Goal: Task Accomplishment & Management: Manage account settings

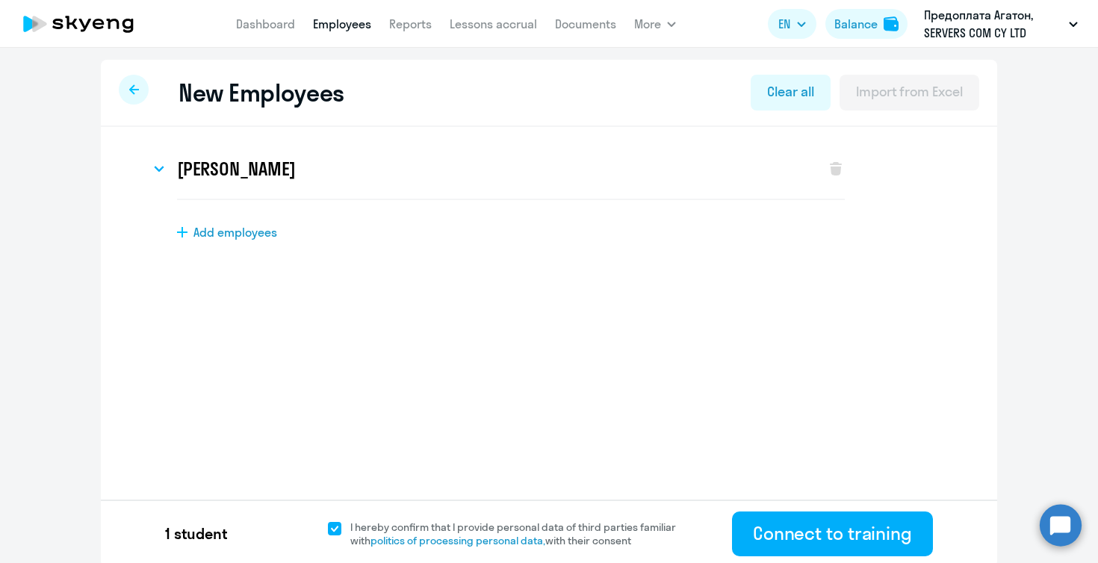
select select "english_adult_not_native_speaker"
select select "2"
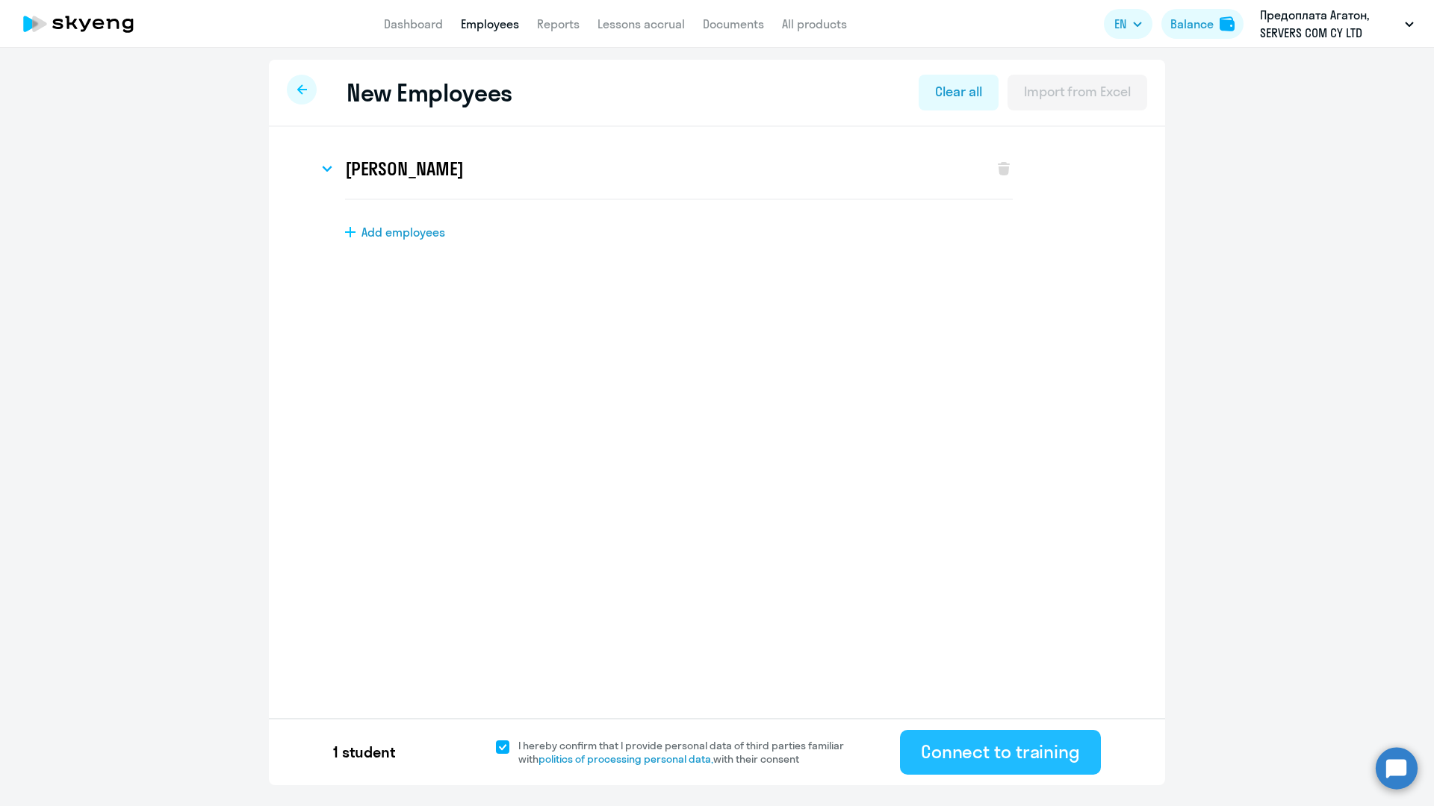
click at [1002, 562] on div "Connect to training" at bounding box center [1000, 752] width 159 height 24
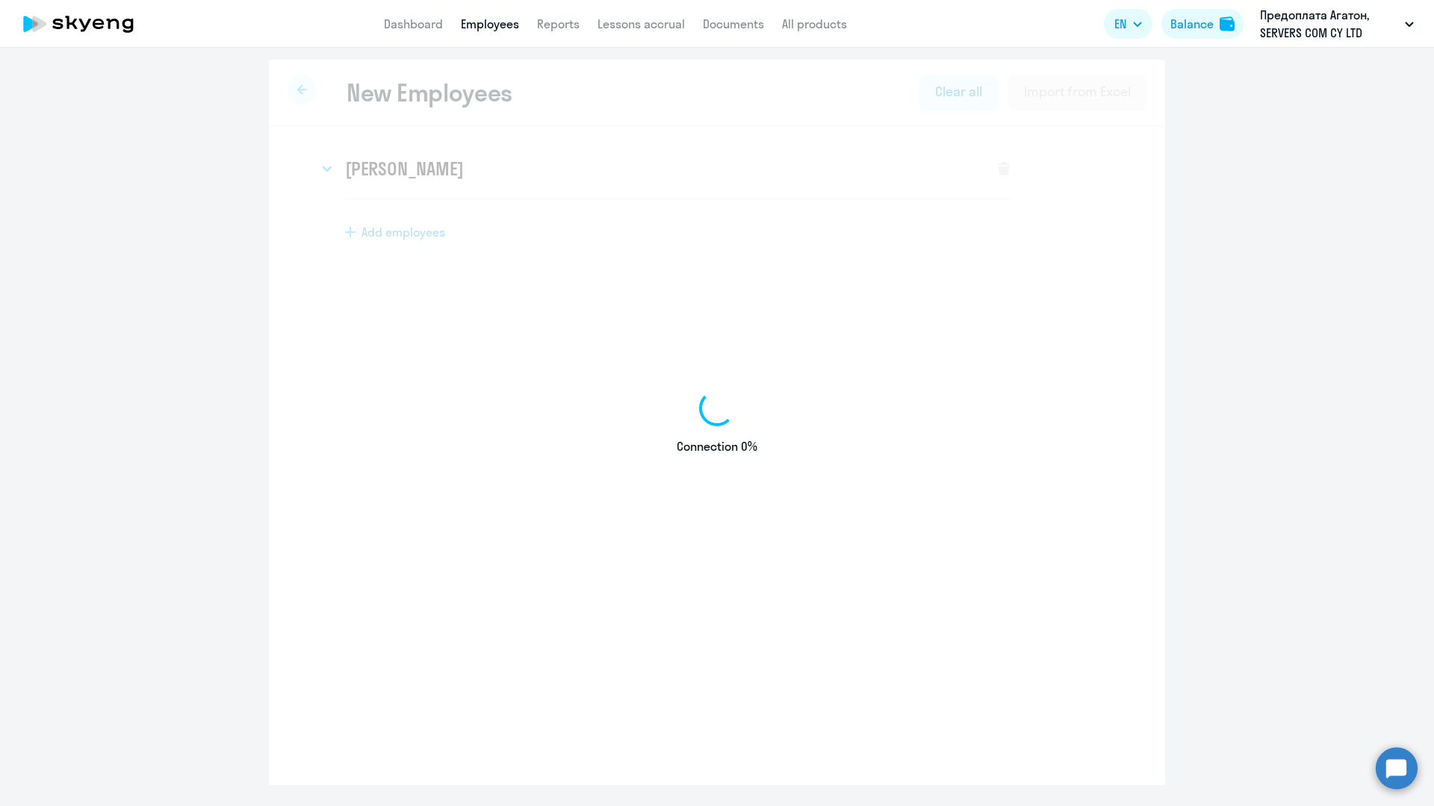
select select "english_adult_not_native_speaker"
select select "3"
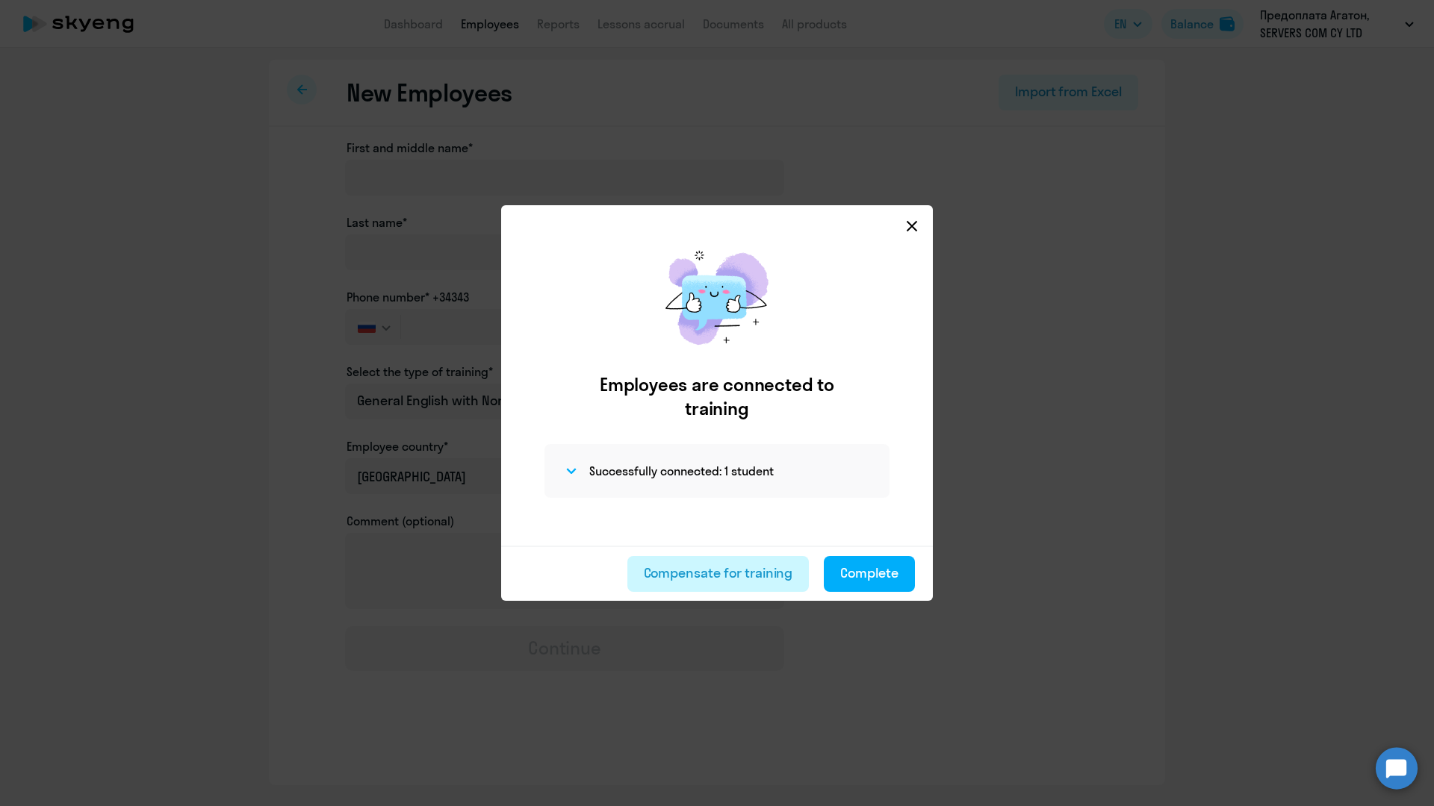
click at [735, 562] on div "Compensate for training" at bounding box center [718, 573] width 149 height 19
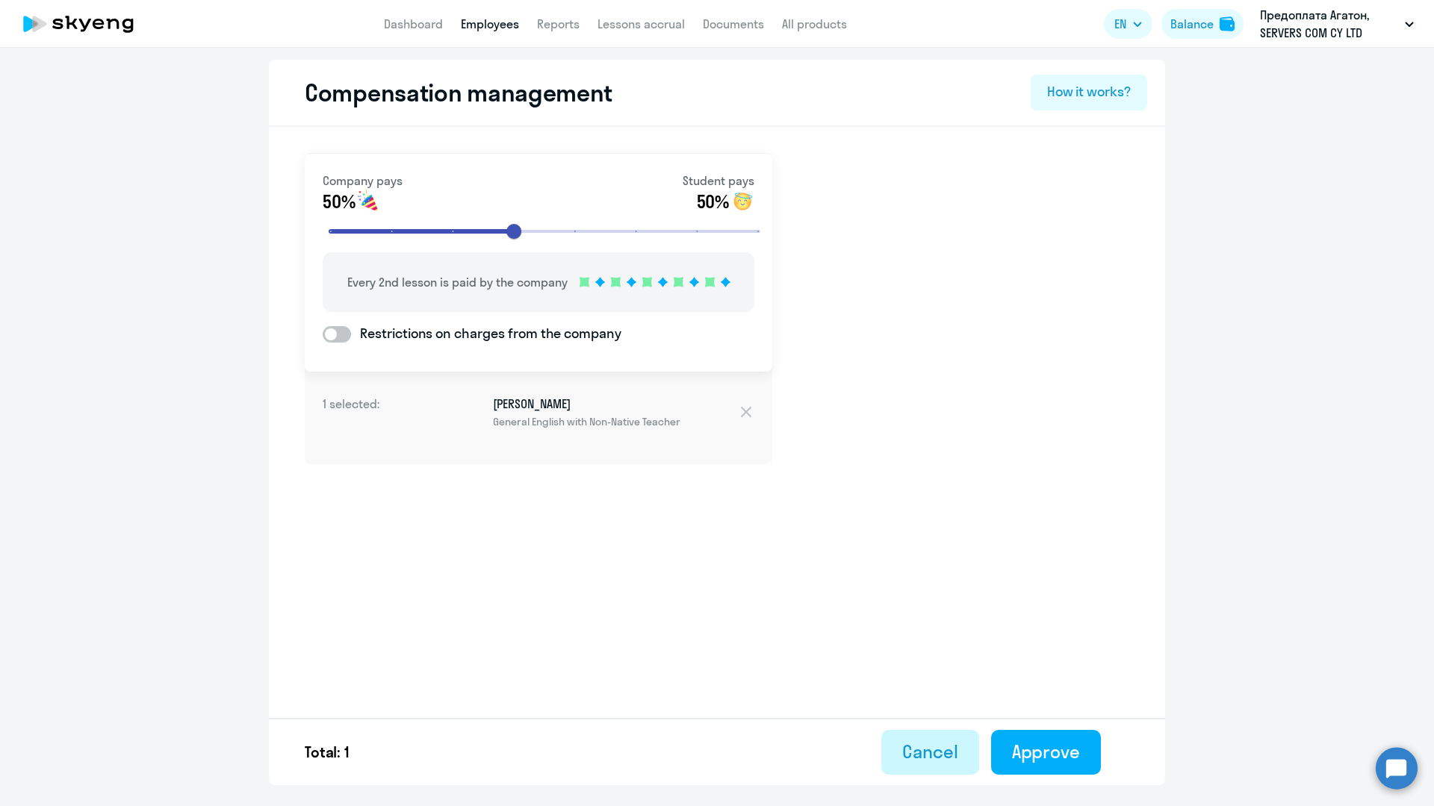
click at [927, 562] on div "Cancel" at bounding box center [929, 752] width 55 height 24
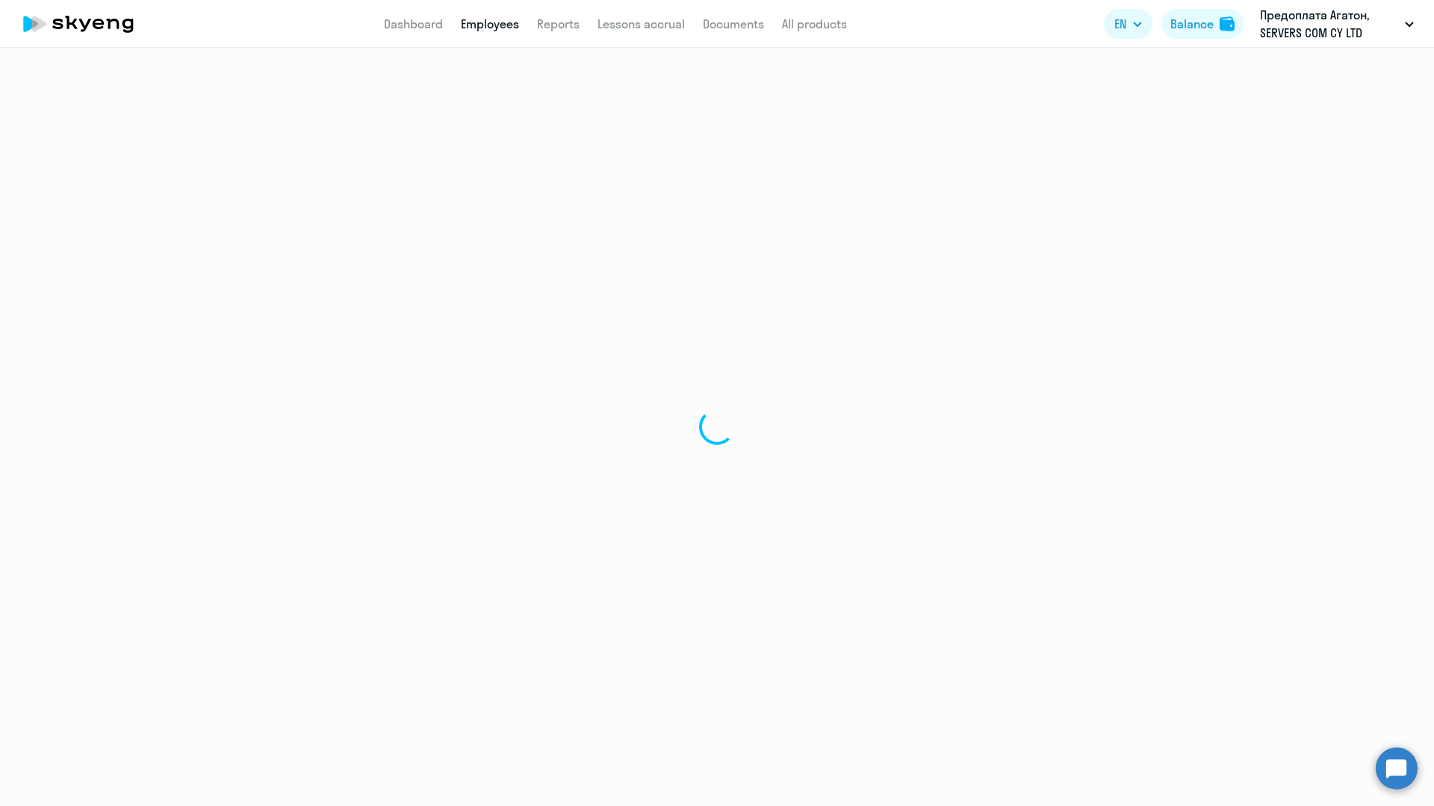
select select "30"
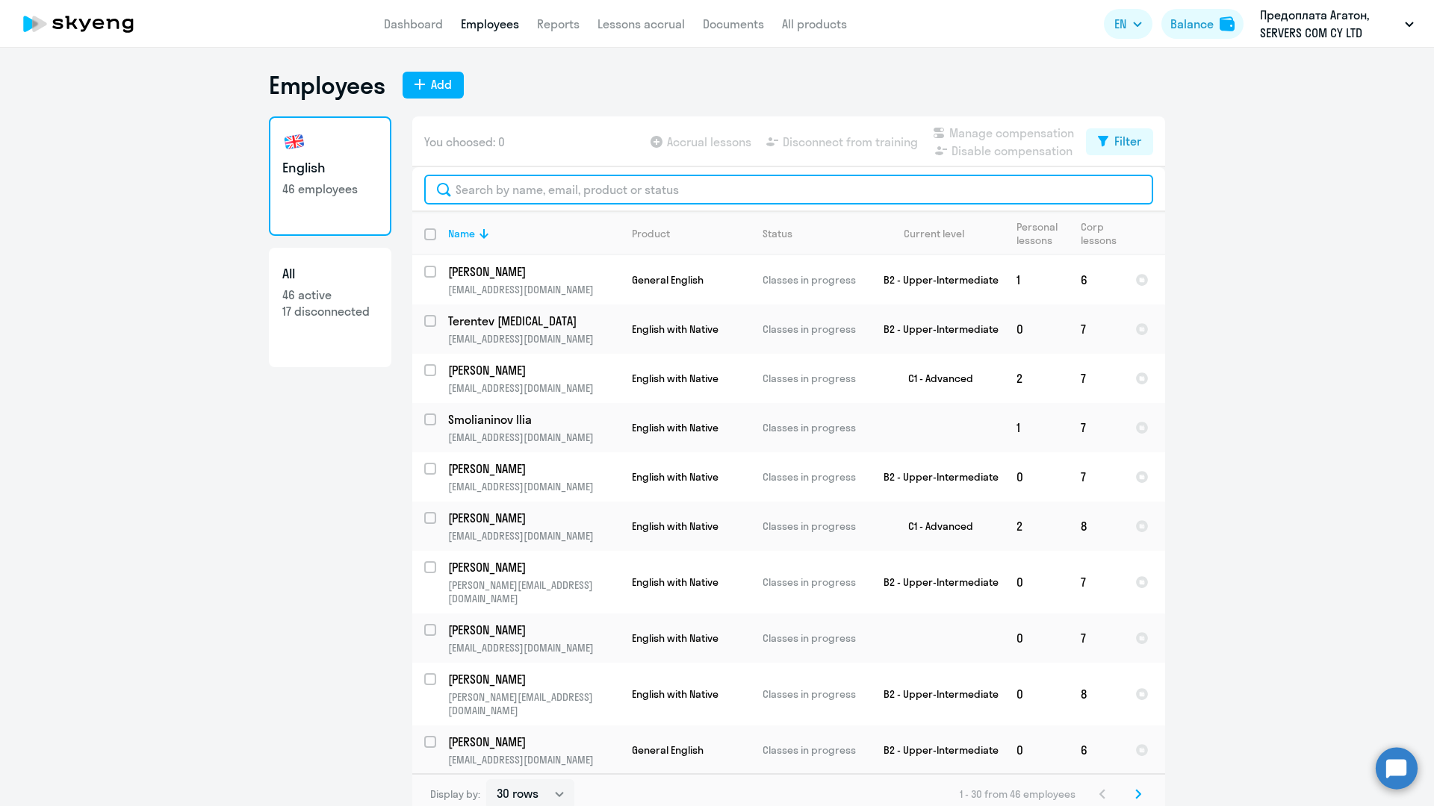
click at [514, 193] on input "text" at bounding box center [788, 190] width 729 height 30
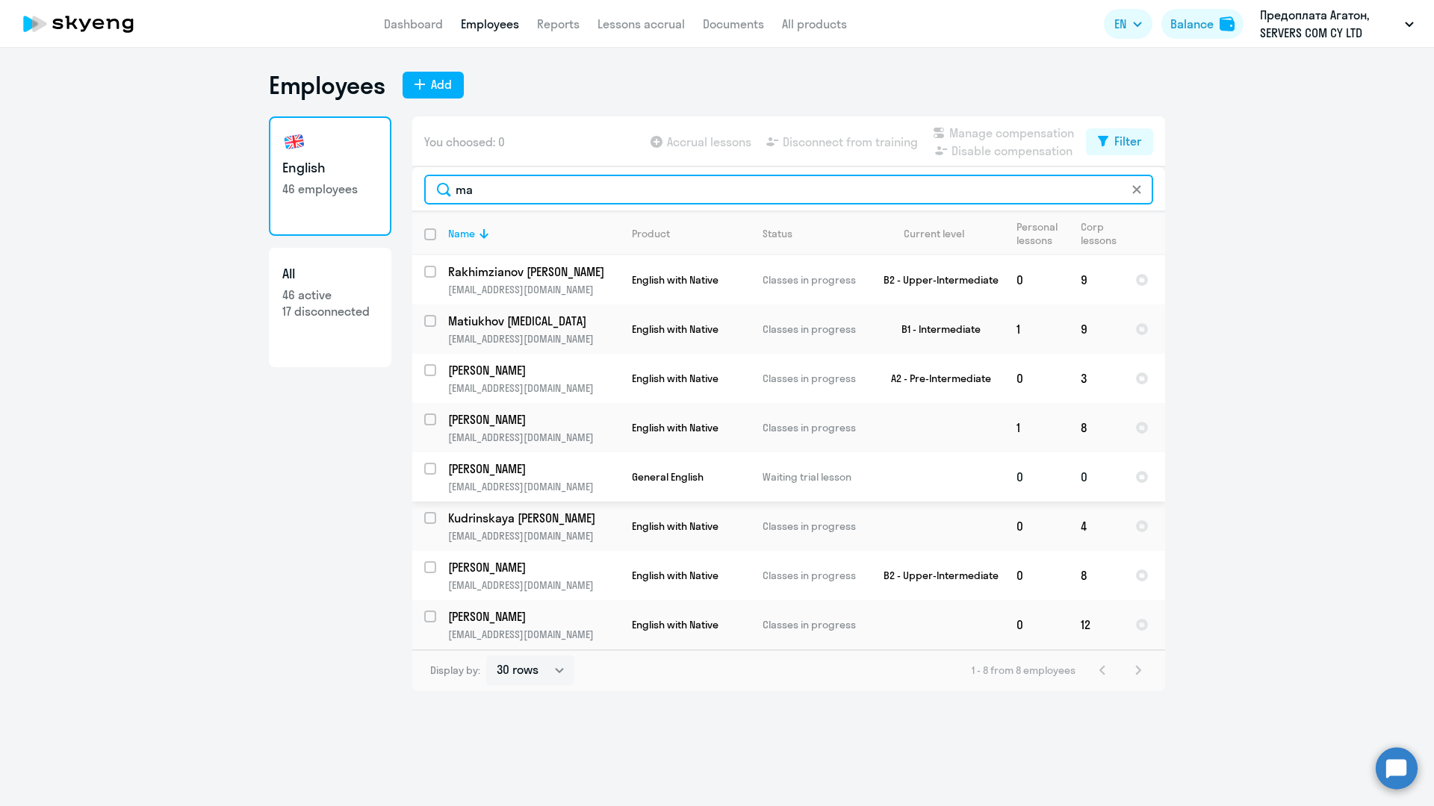
type input "ma"
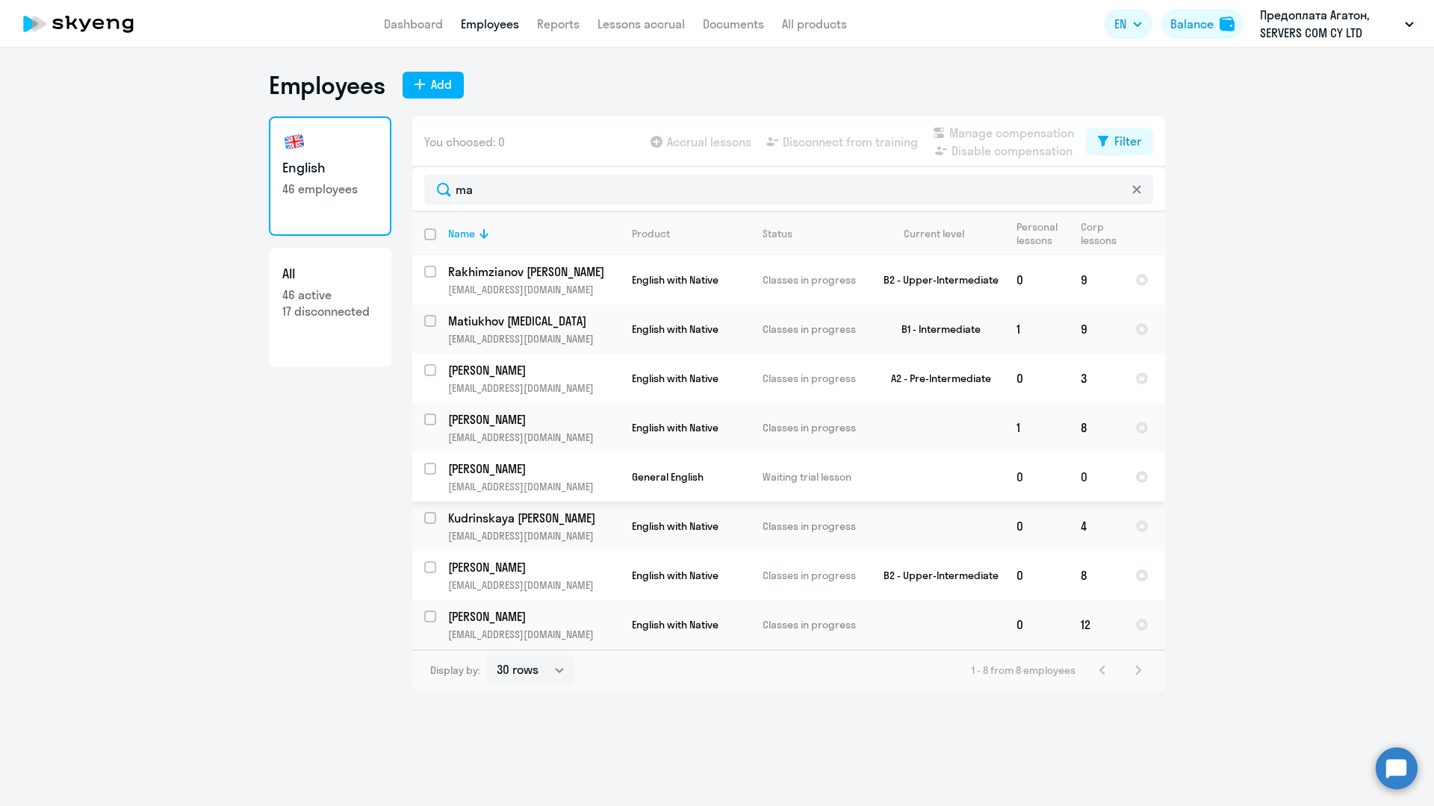
click at [691, 474] on span "General English" at bounding box center [668, 476] width 72 height 13
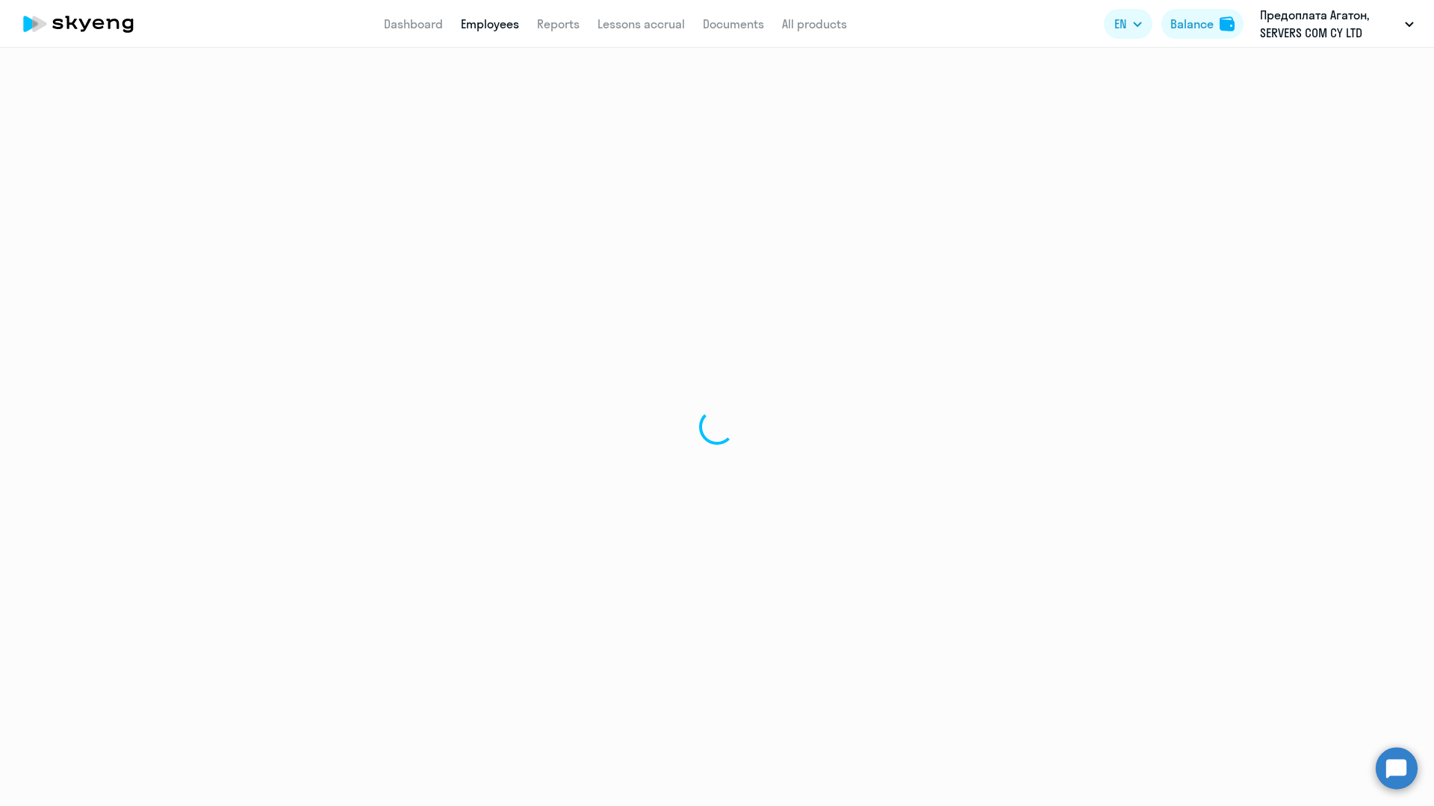
select select "english"
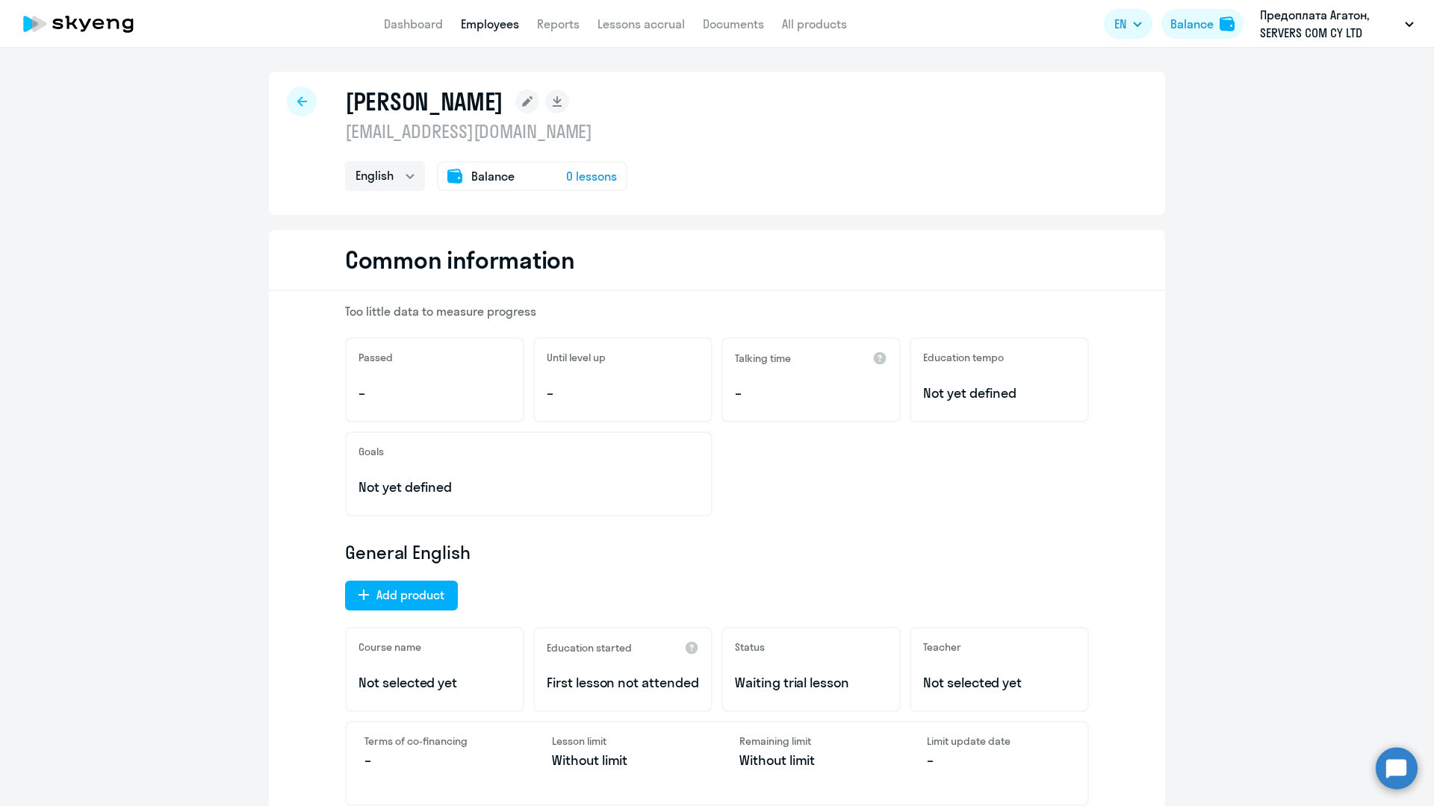
click at [467, 168] on div "Balance 0 lessons" at bounding box center [532, 176] width 190 height 30
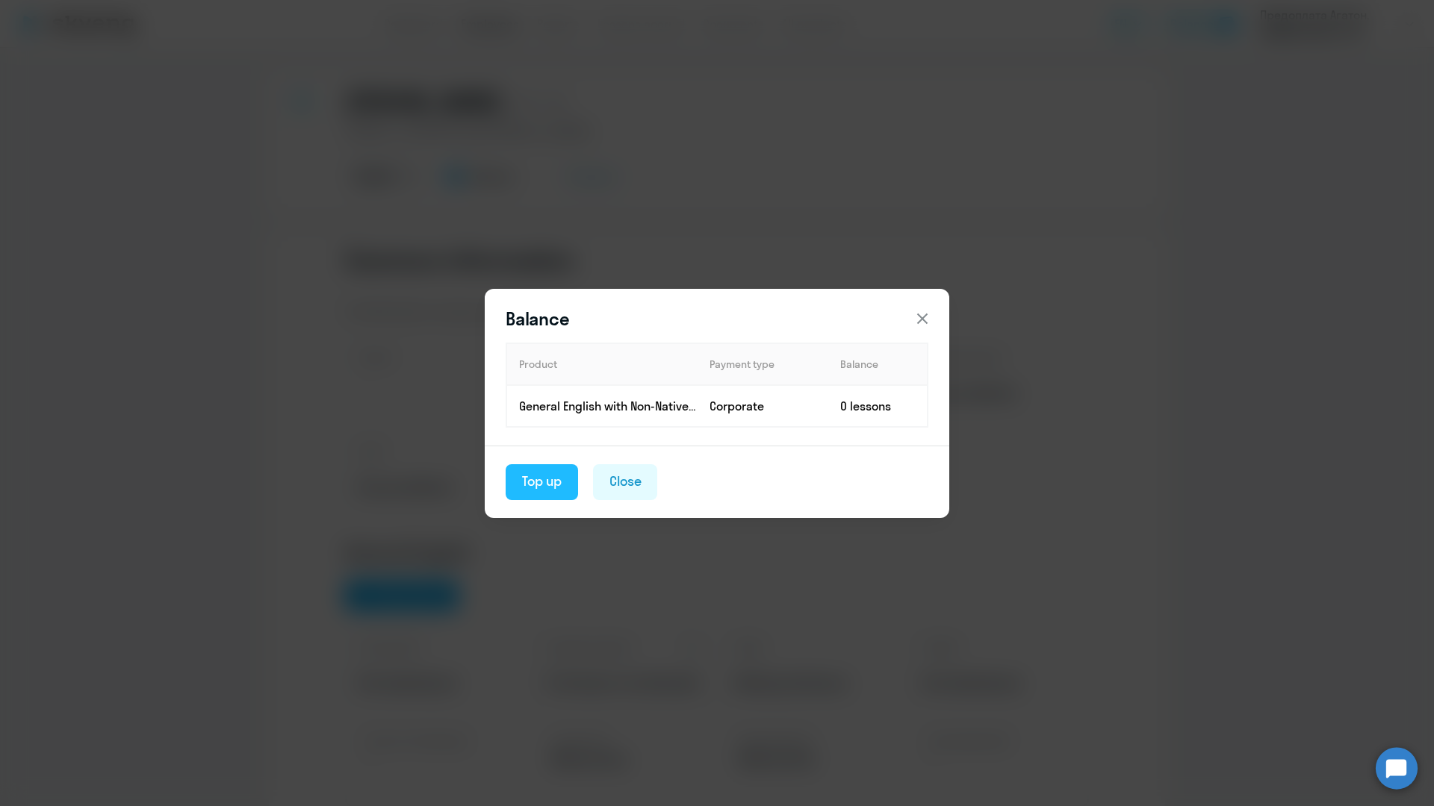
click at [541, 483] on div "Top up" at bounding box center [542, 481] width 40 height 19
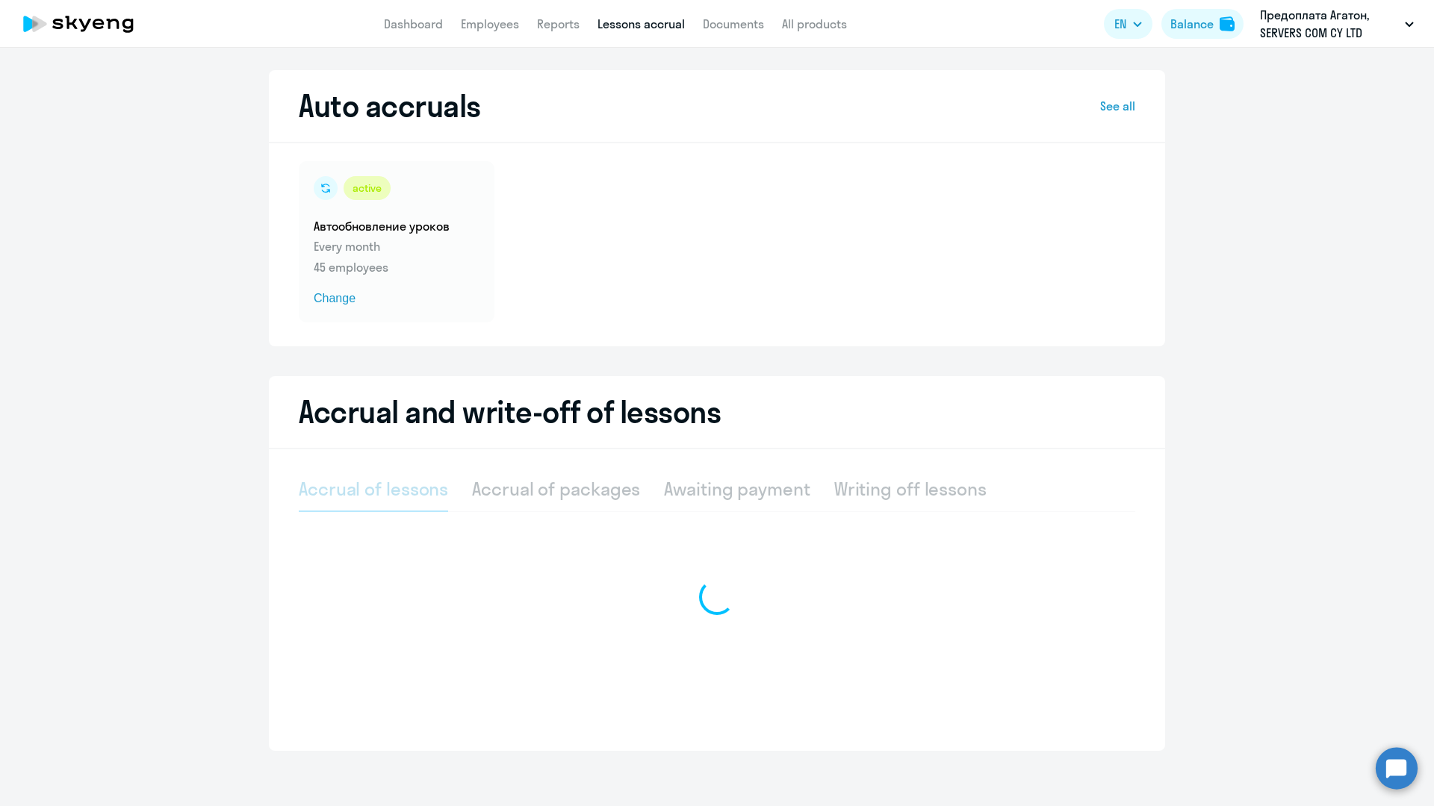
select select "10"
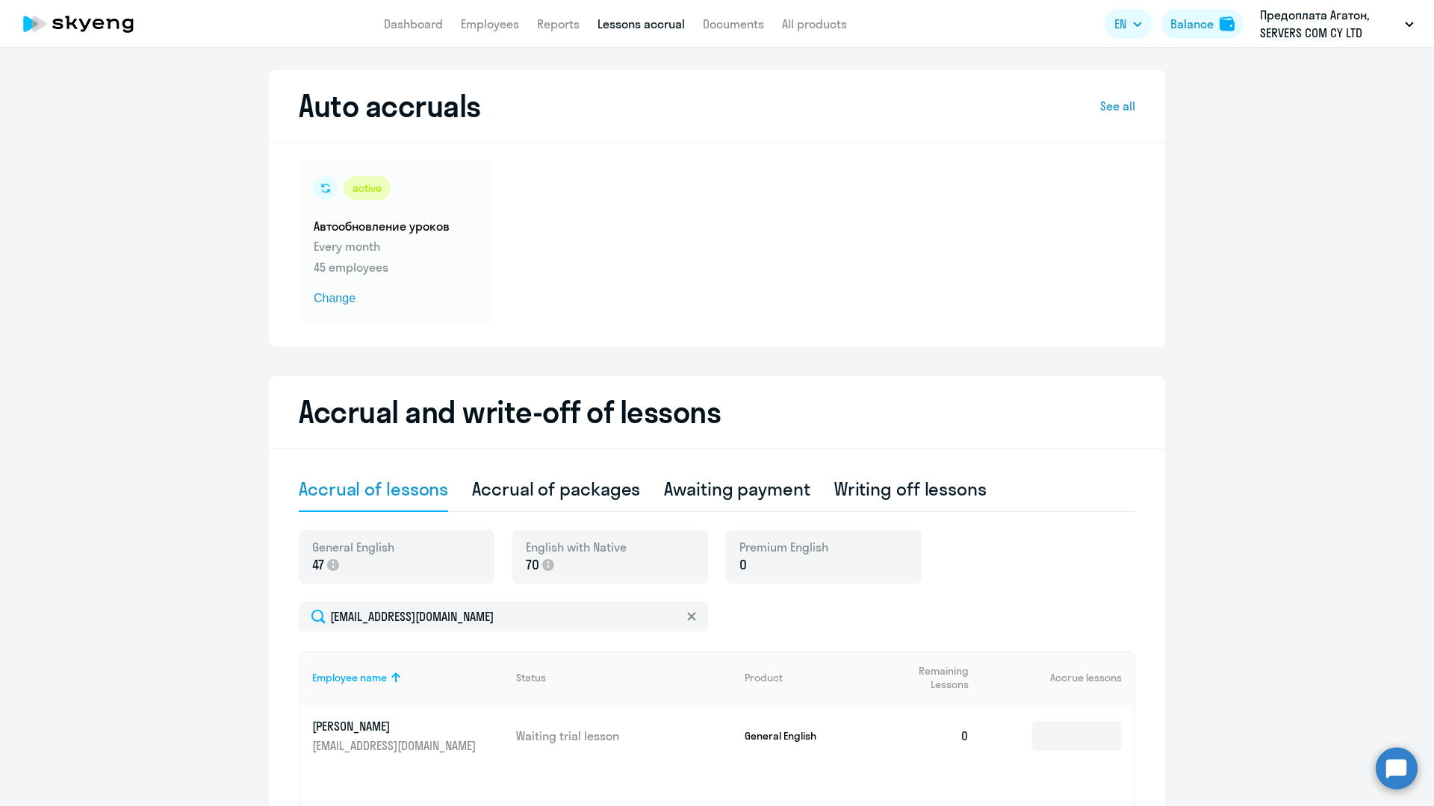
click at [792, 562] on p "General English" at bounding box center [800, 736] width 112 height 13
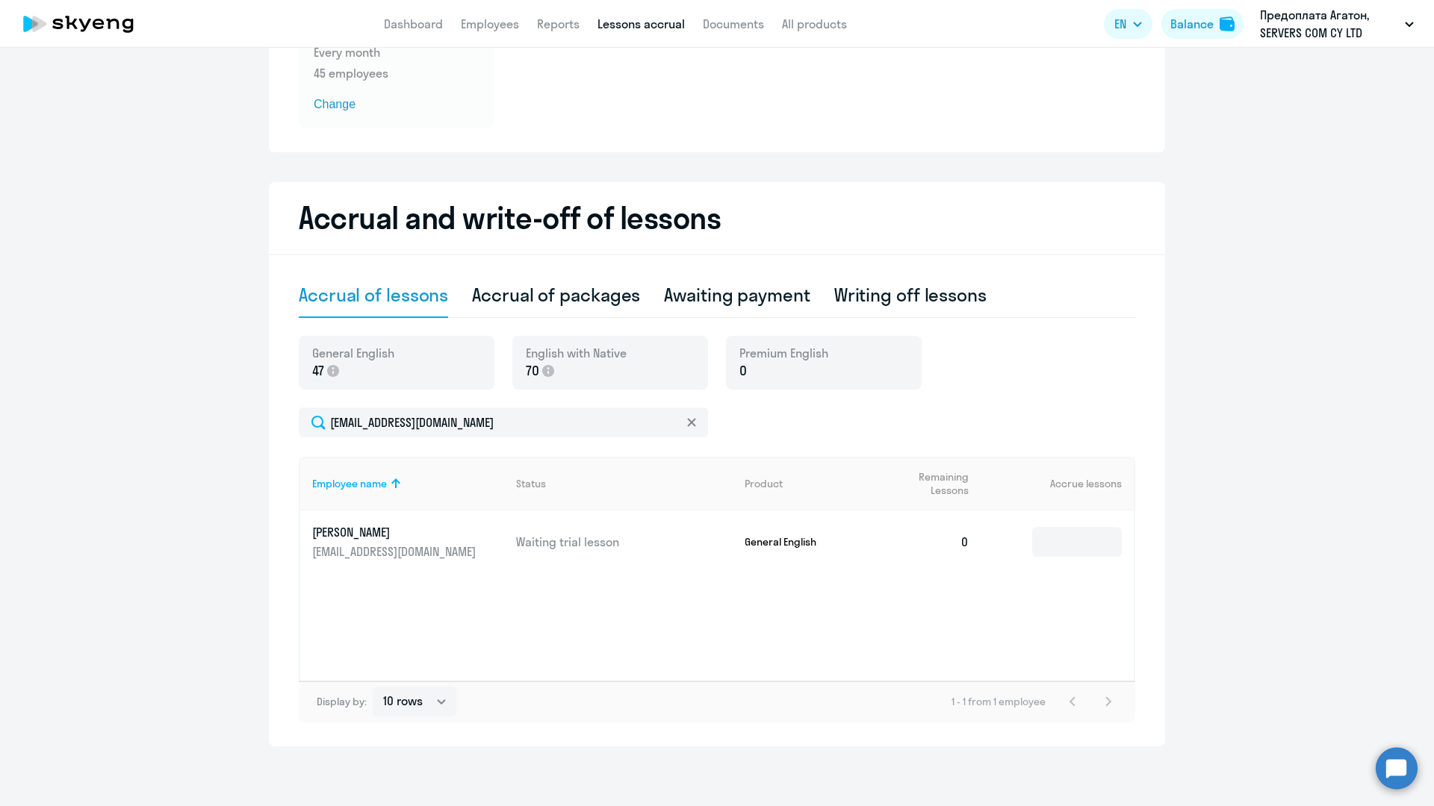
scroll to position [194, 0]
click at [799, 543] on p "General English" at bounding box center [800, 541] width 112 height 13
click at [387, 547] on p "ima@servers.com" at bounding box center [395, 552] width 167 height 16
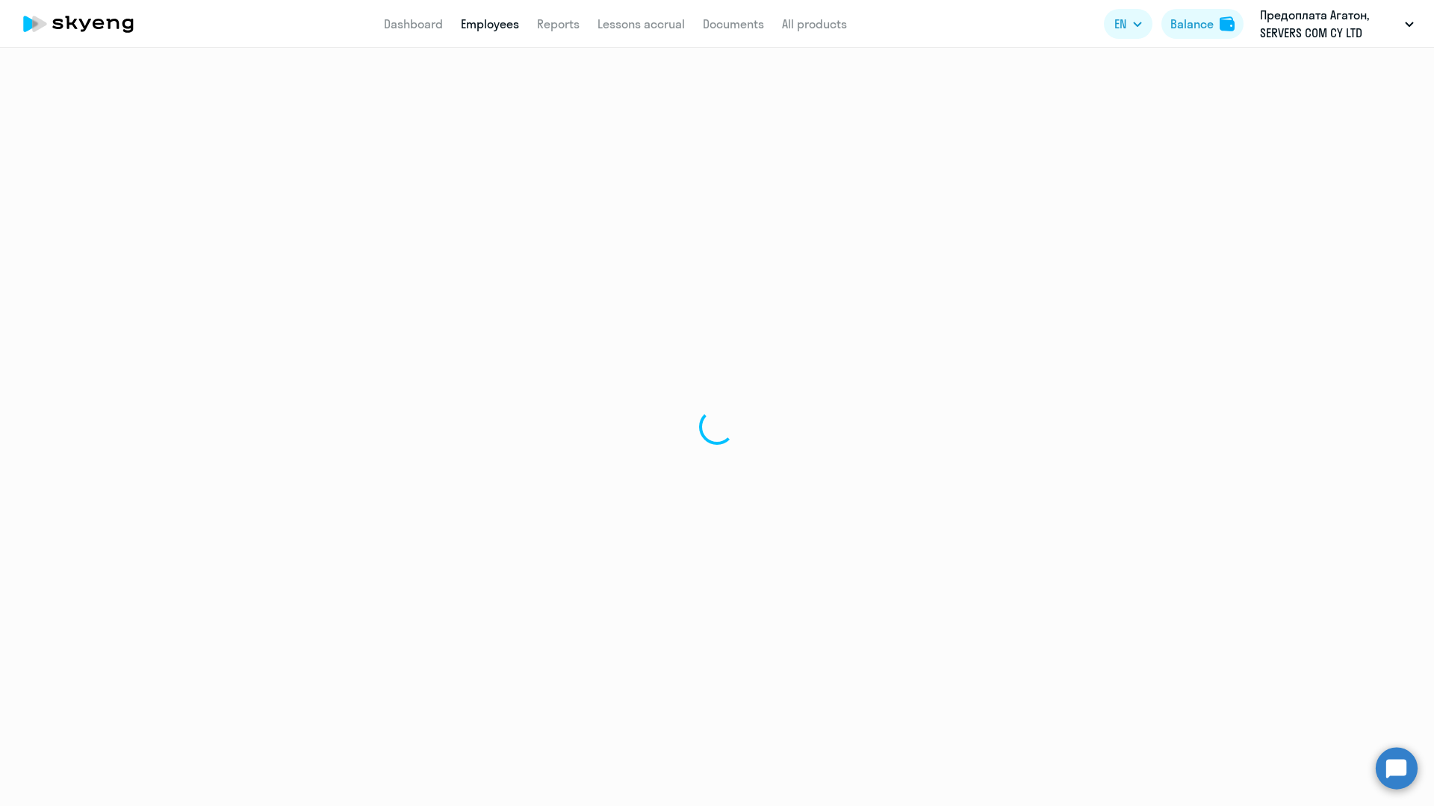
select select "english"
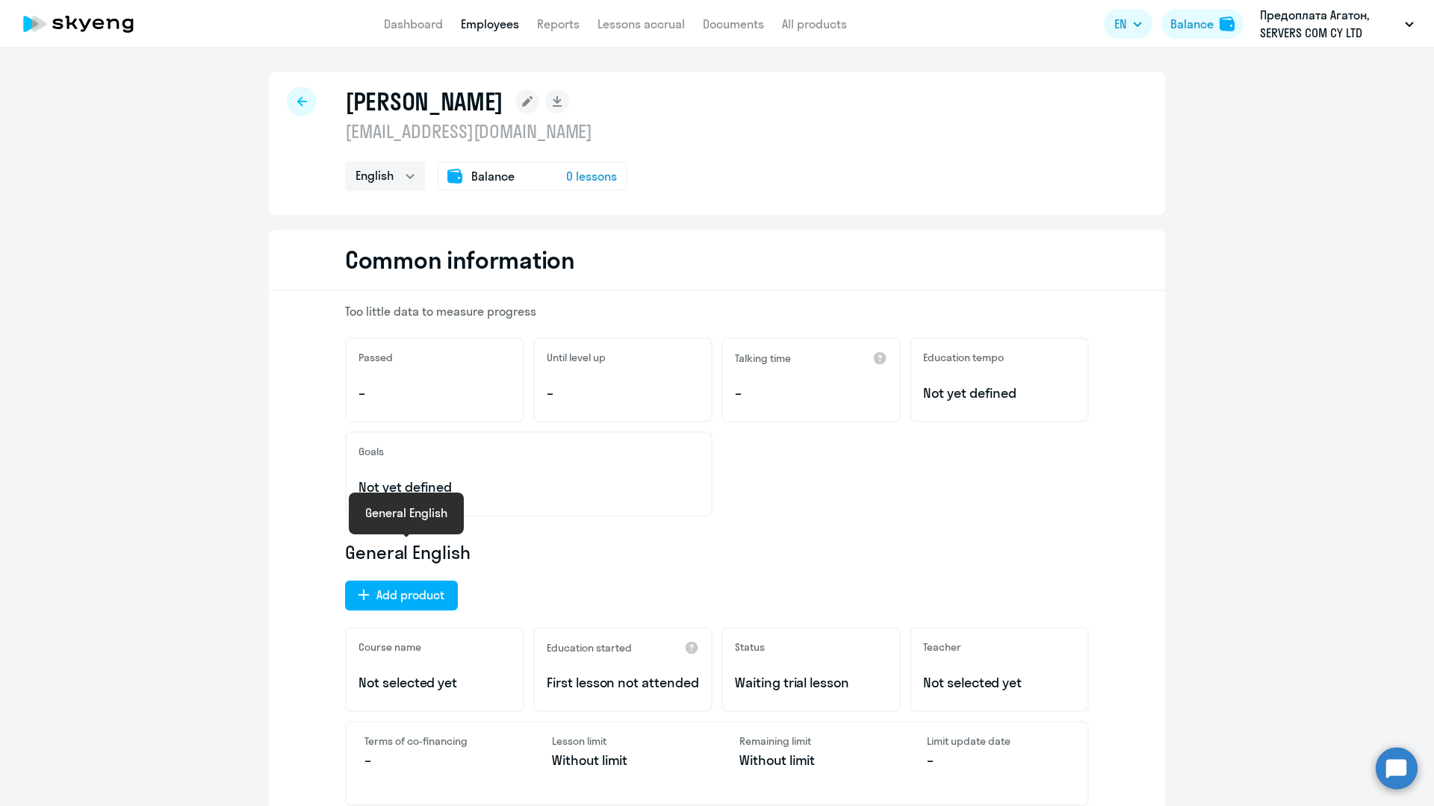
click at [395, 549] on span "General English" at bounding box center [407, 553] width 125 height 24
click at [302, 103] on icon at bounding box center [302, 101] width 10 height 10
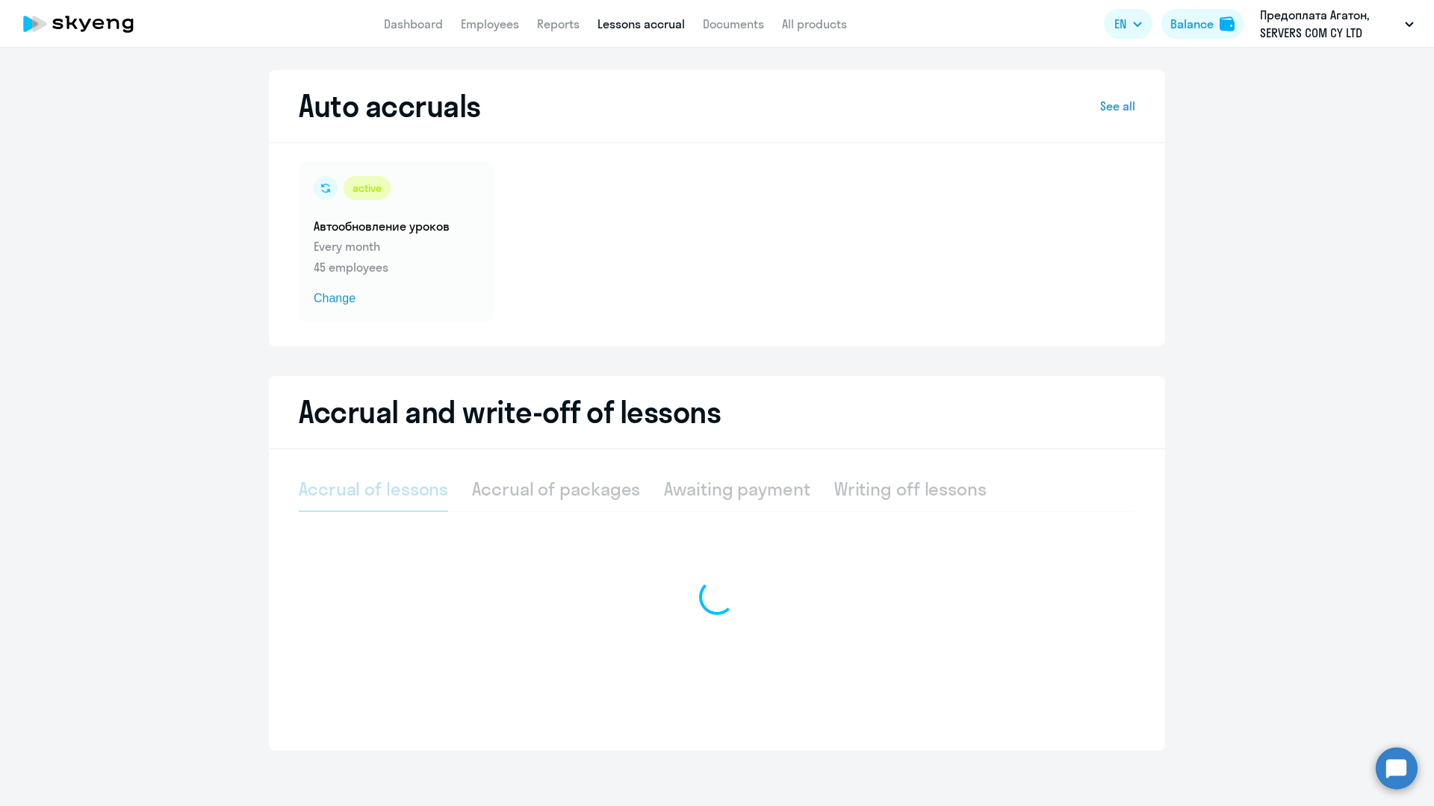
select select "10"
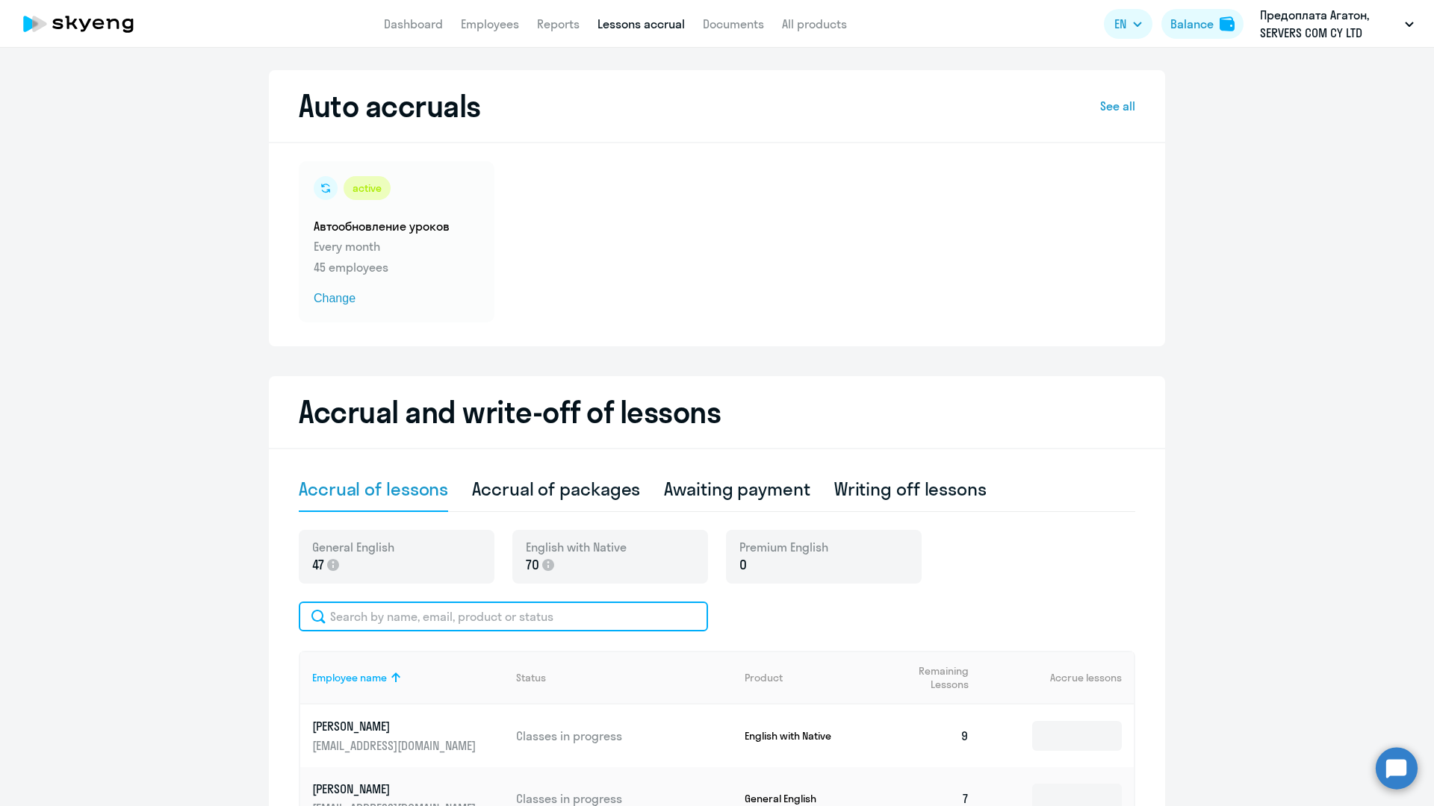
click at [426, 562] on input "text" at bounding box center [503, 617] width 409 height 30
click at [479, 21] on link "Employees" at bounding box center [490, 23] width 58 height 15
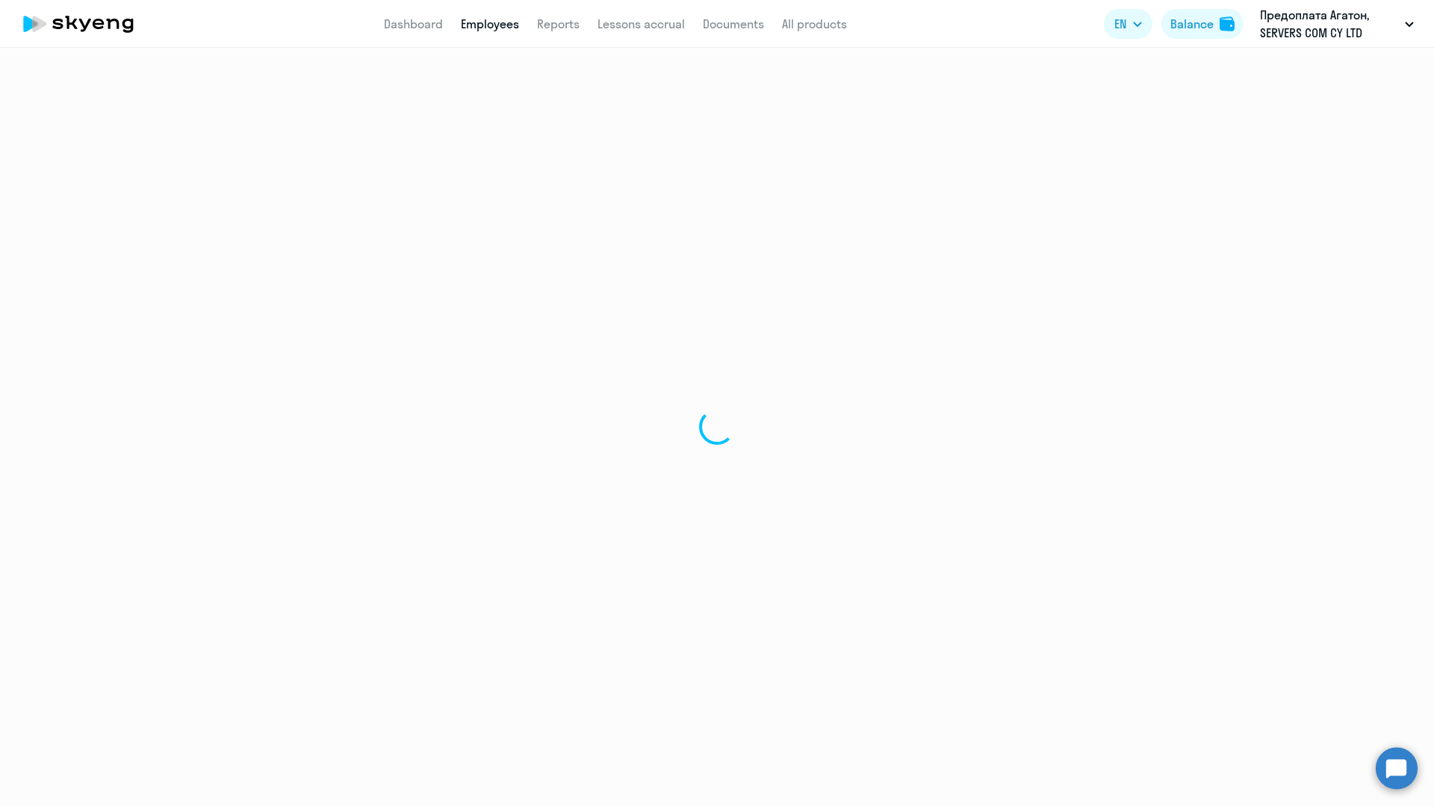
select select "30"
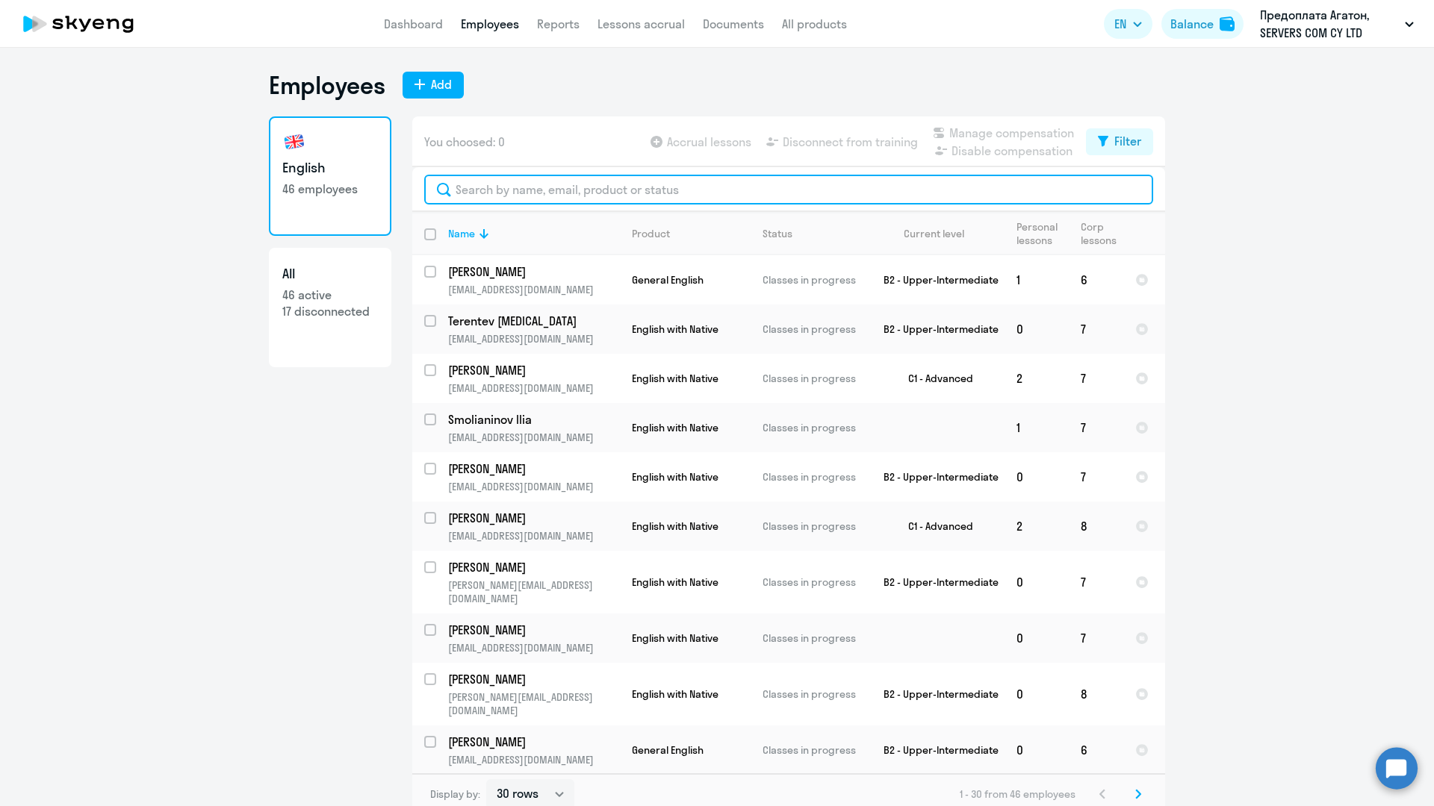
click at [547, 191] on input "text" at bounding box center [788, 190] width 729 height 30
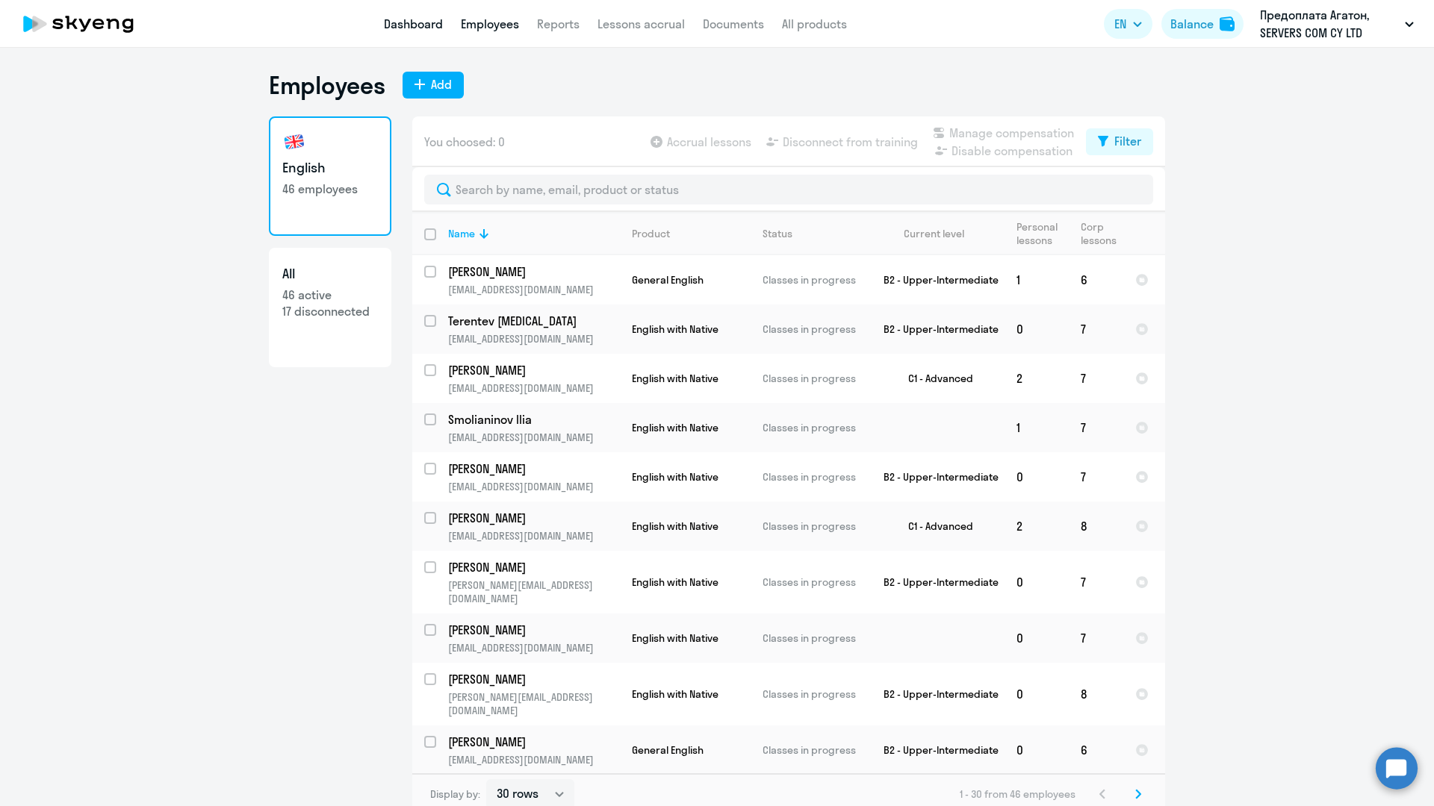
click at [420, 24] on link "Dashboard" at bounding box center [413, 23] width 59 height 15
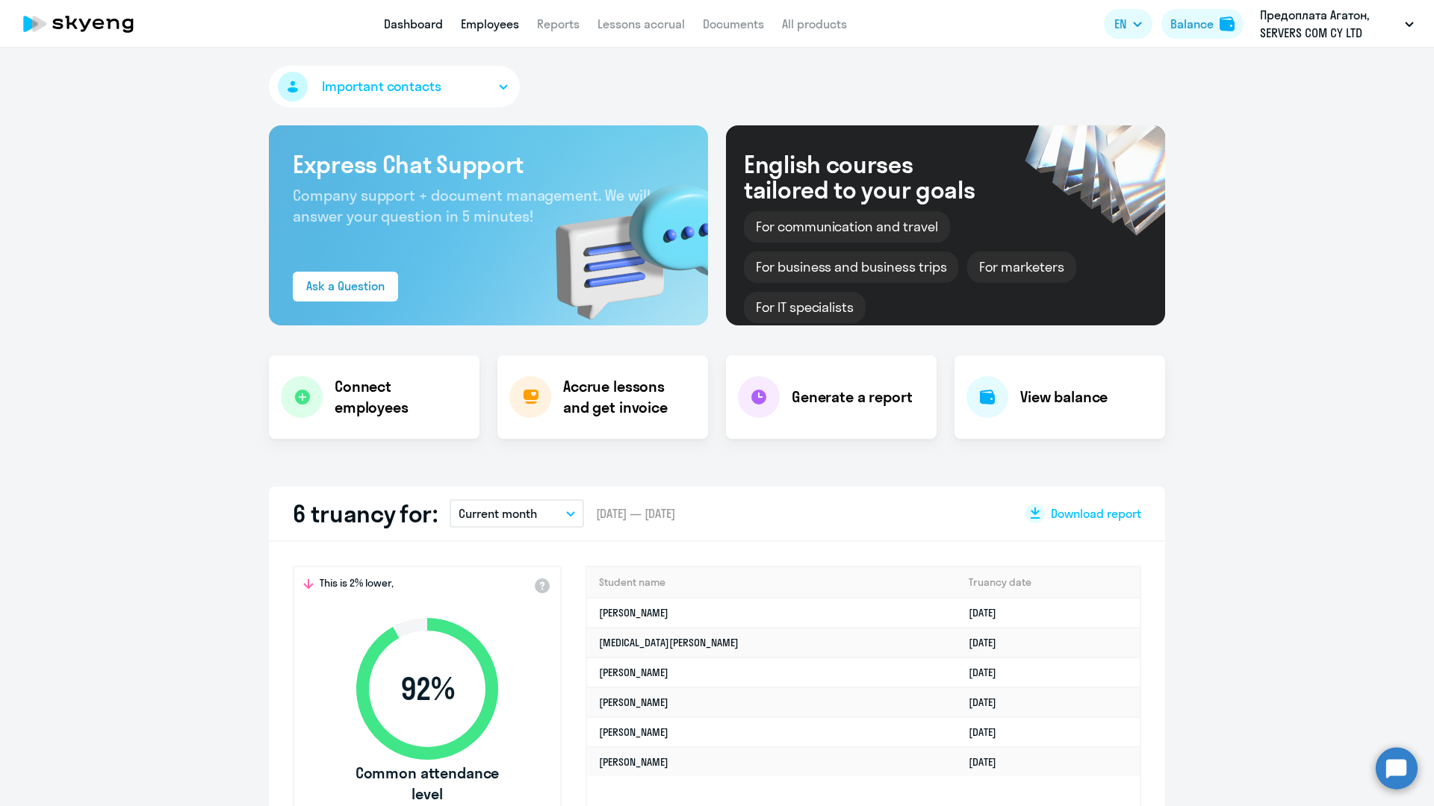
click at [500, 21] on link "Employees" at bounding box center [490, 23] width 58 height 15
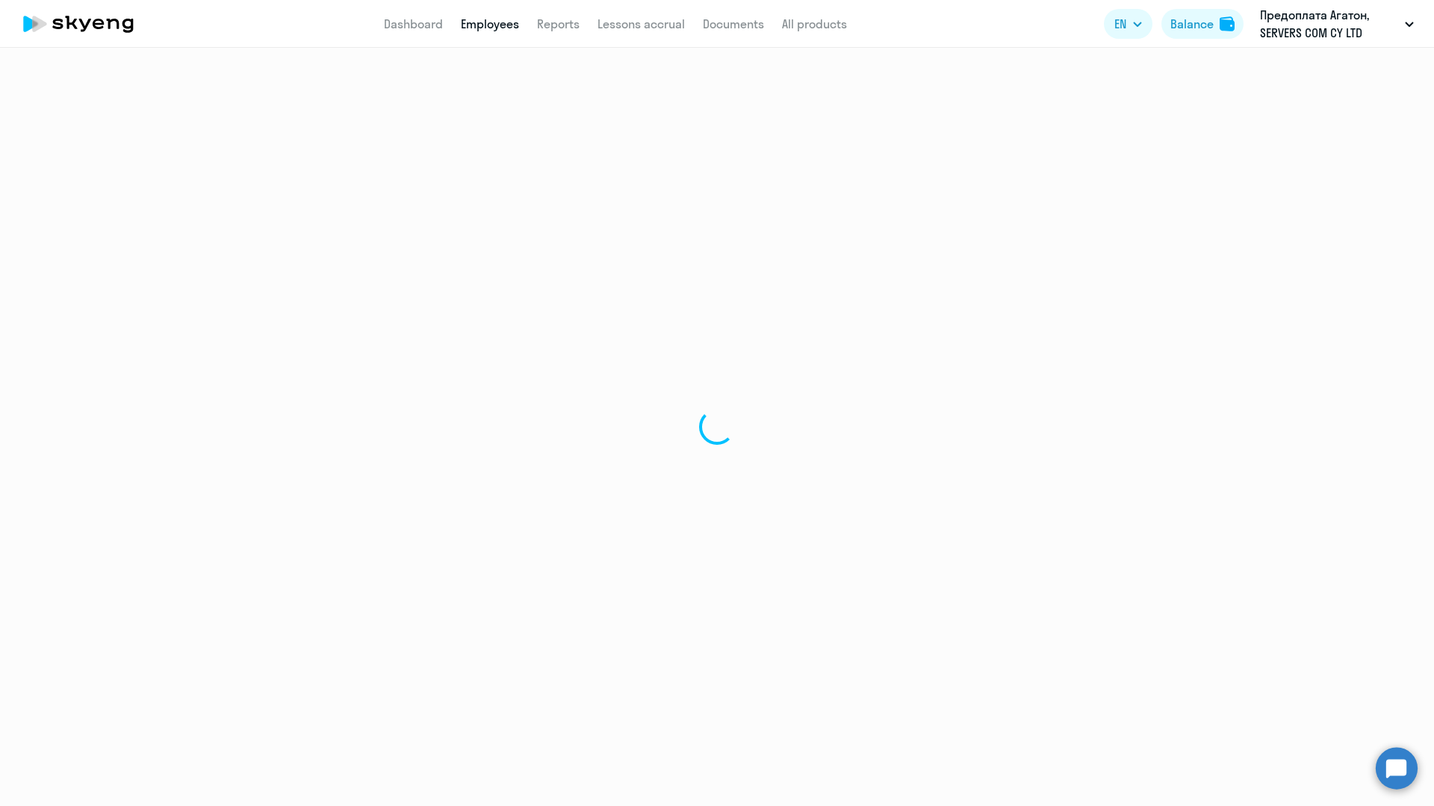
select select "30"
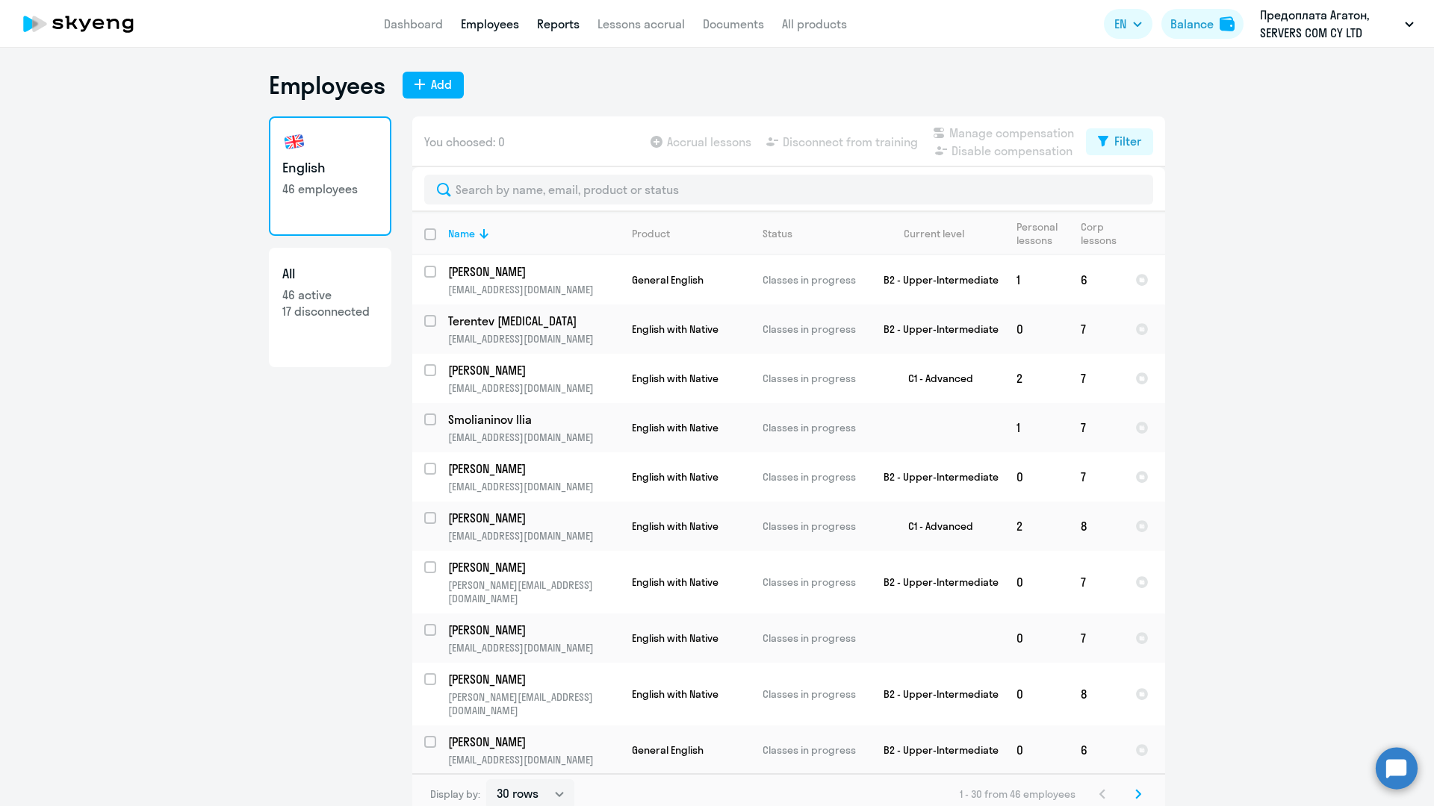
click at [550, 22] on link "Reports" at bounding box center [558, 23] width 43 height 15
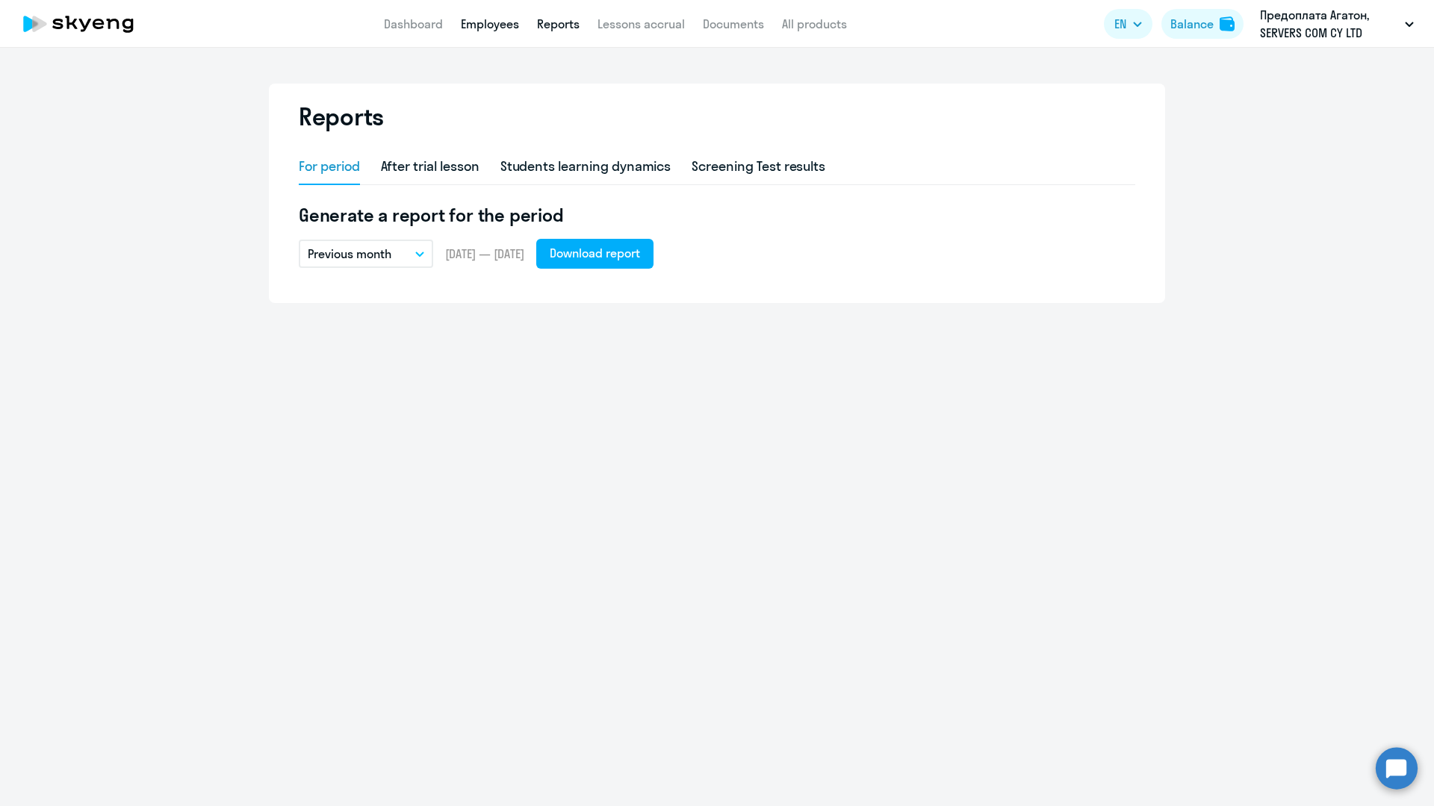
click at [496, 25] on link "Employees" at bounding box center [490, 23] width 58 height 15
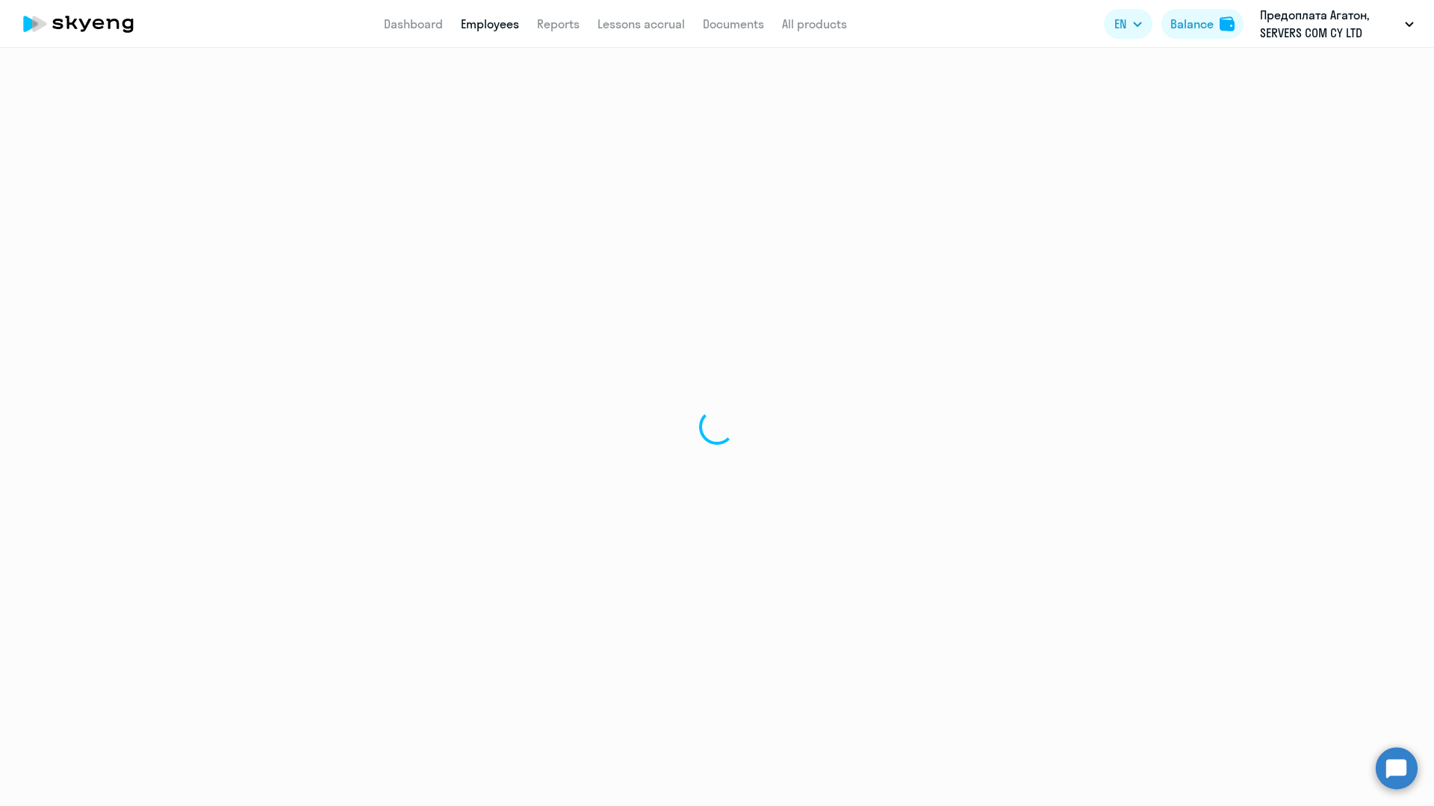
select select "30"
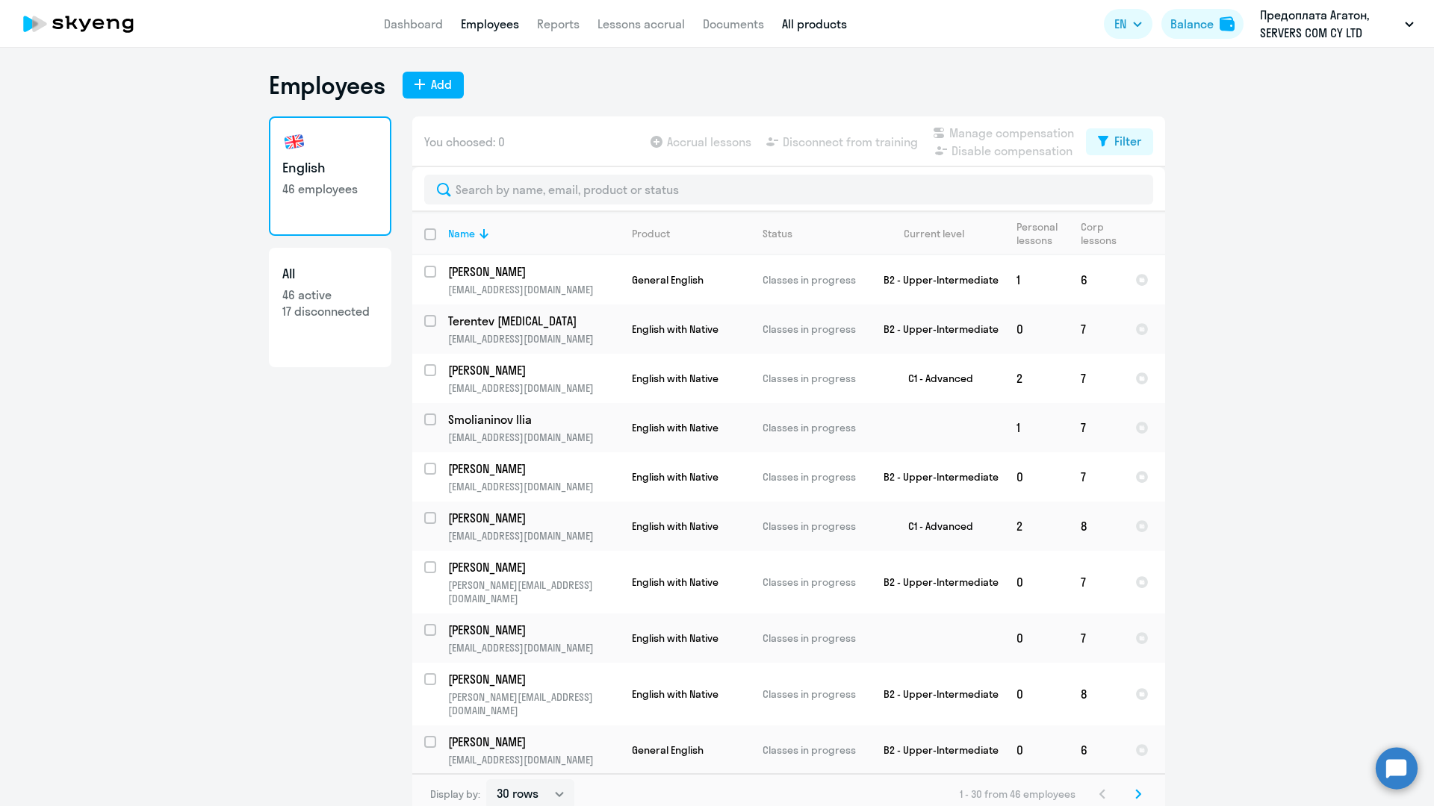
click at [812, 28] on link "All products" at bounding box center [814, 23] width 65 height 15
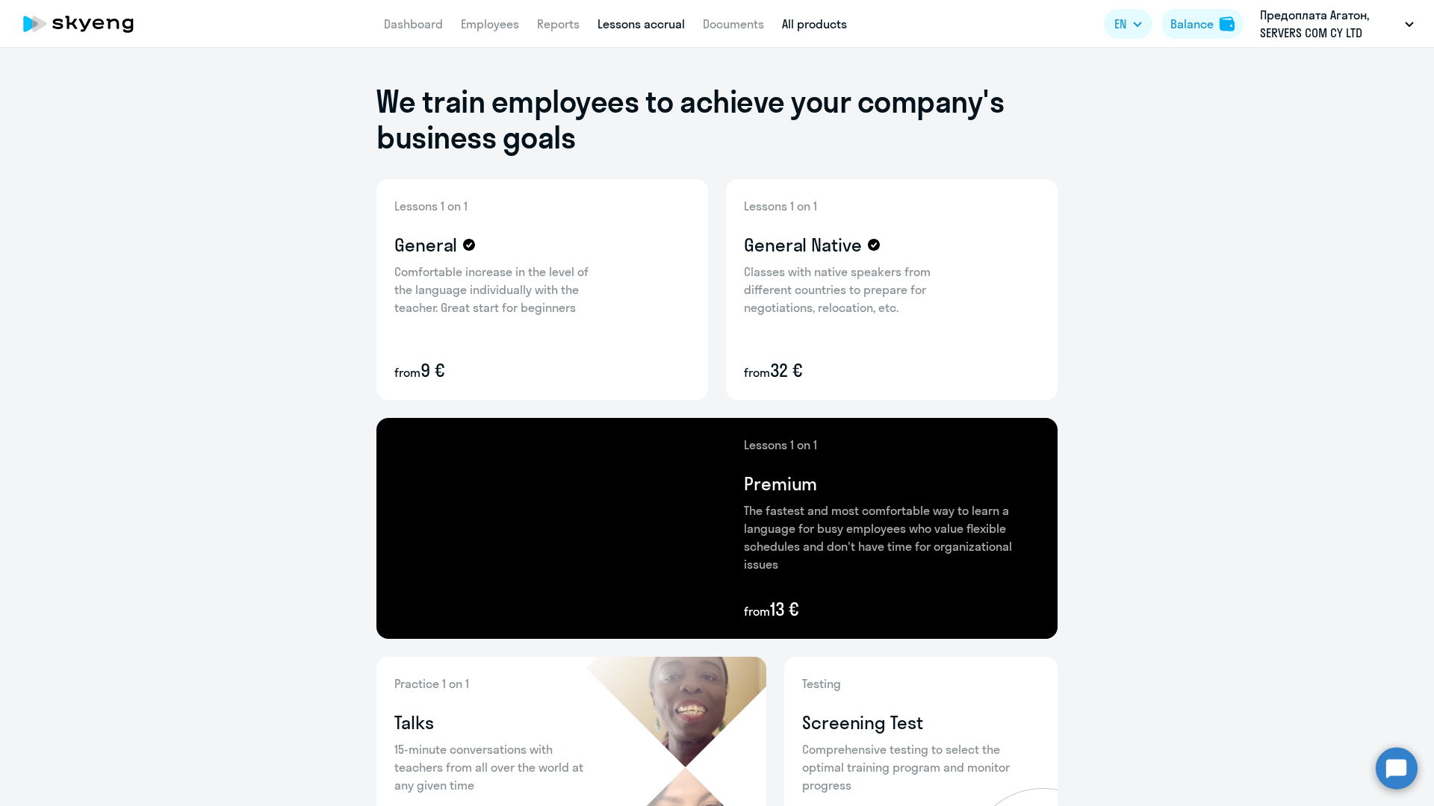
click at [657, 21] on link "Lessons accrual" at bounding box center [640, 23] width 87 height 15
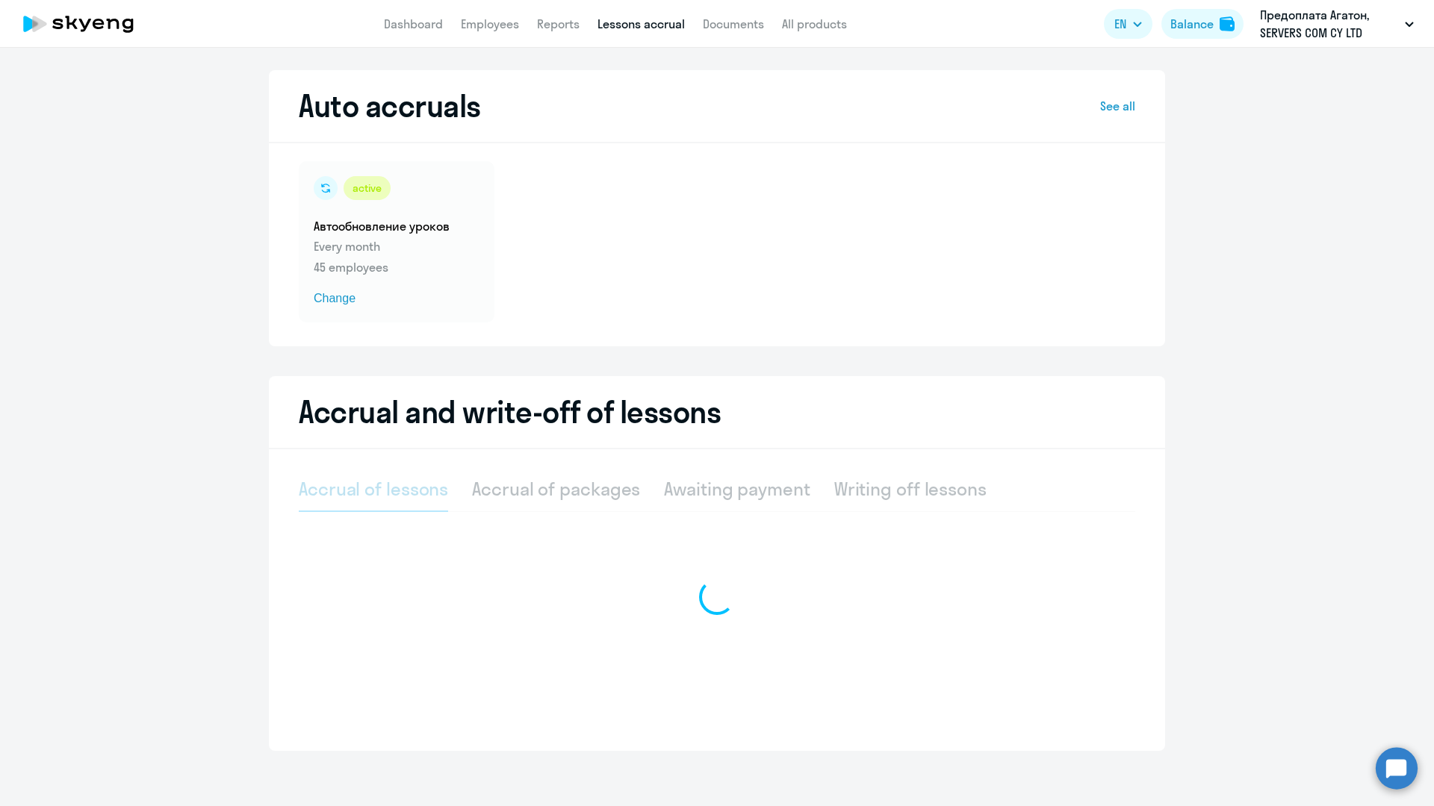
select select "10"
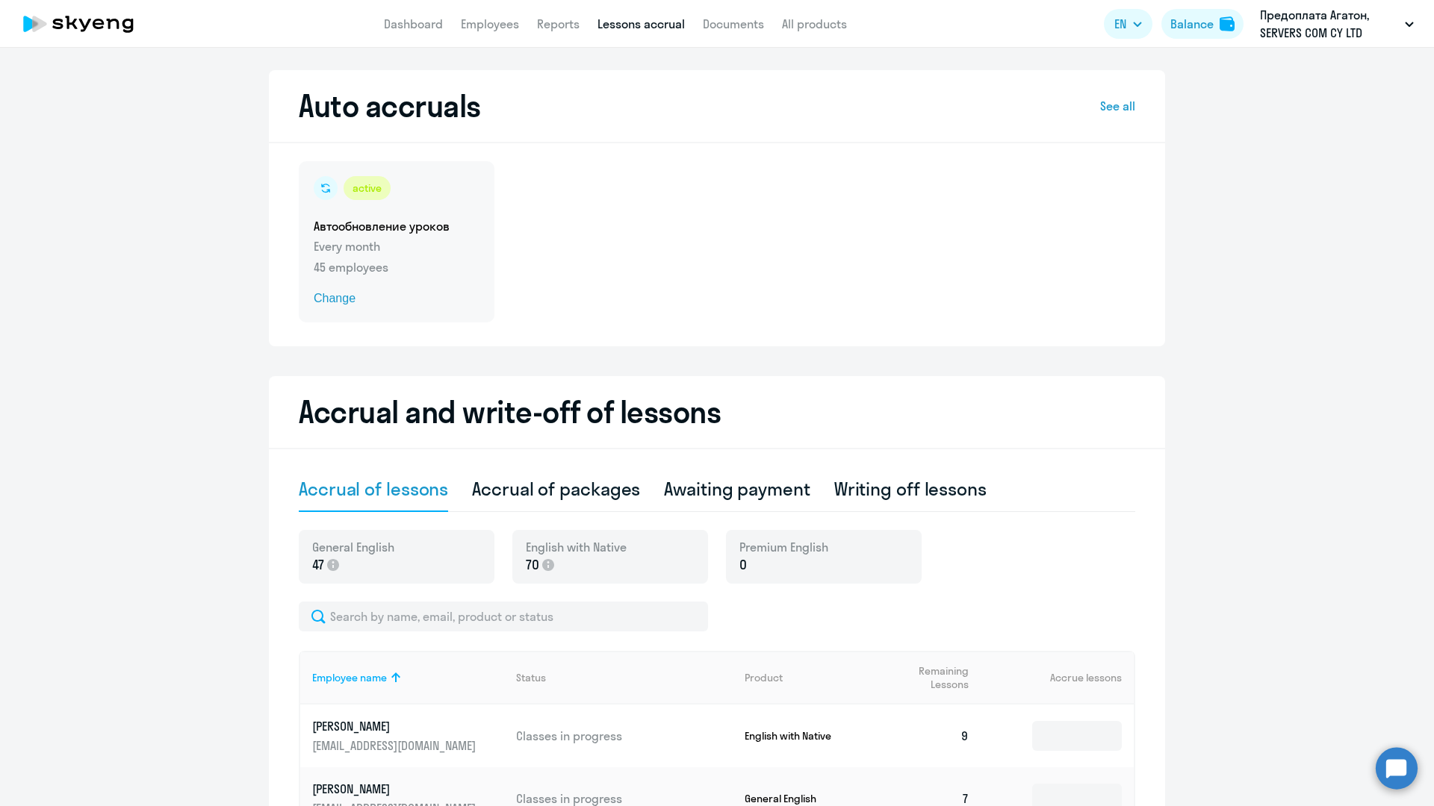
click at [403, 242] on p "Every month" at bounding box center [397, 246] width 166 height 18
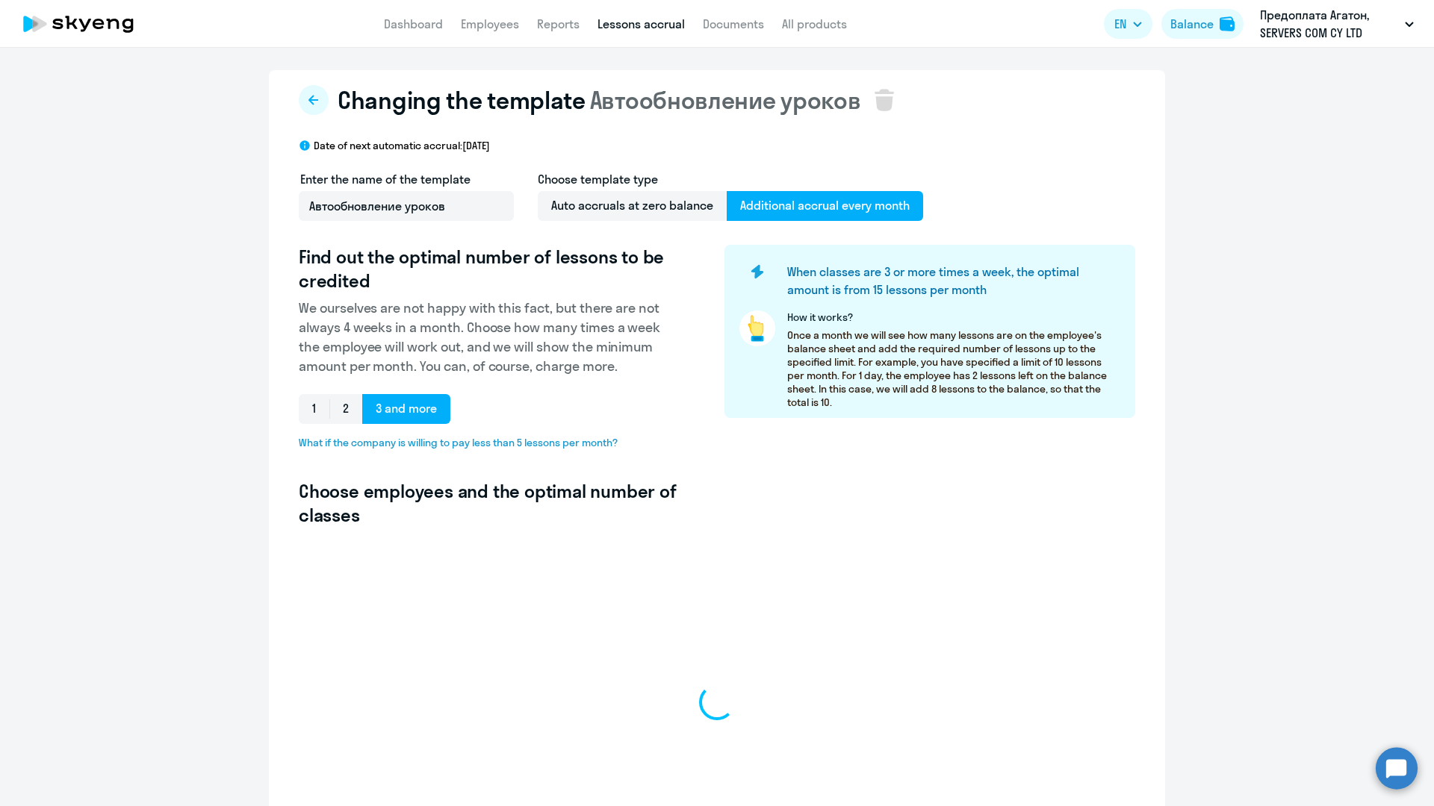
select select "10"
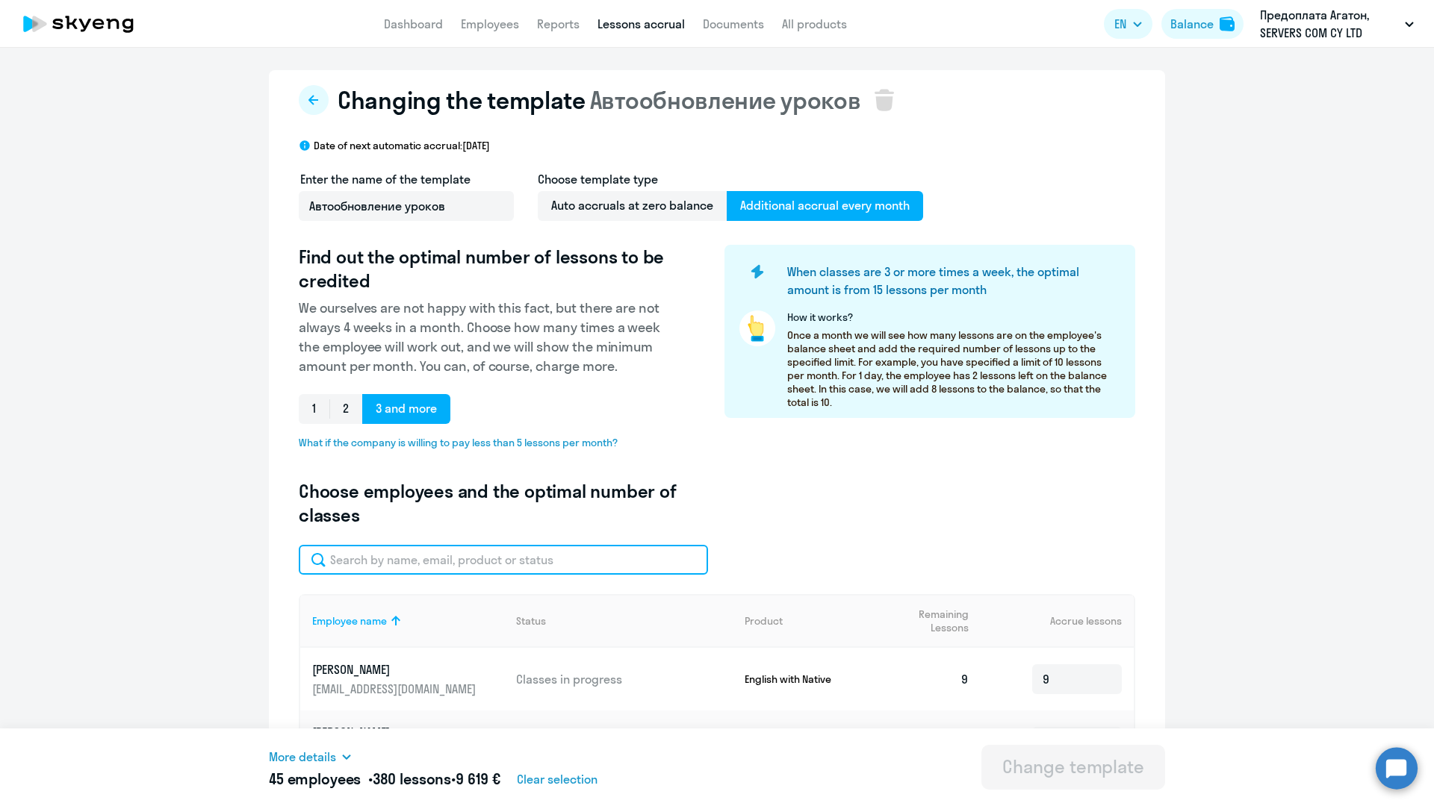
click at [390, 557] on input "text" at bounding box center [503, 560] width 409 height 30
type input "l"
type input "m"
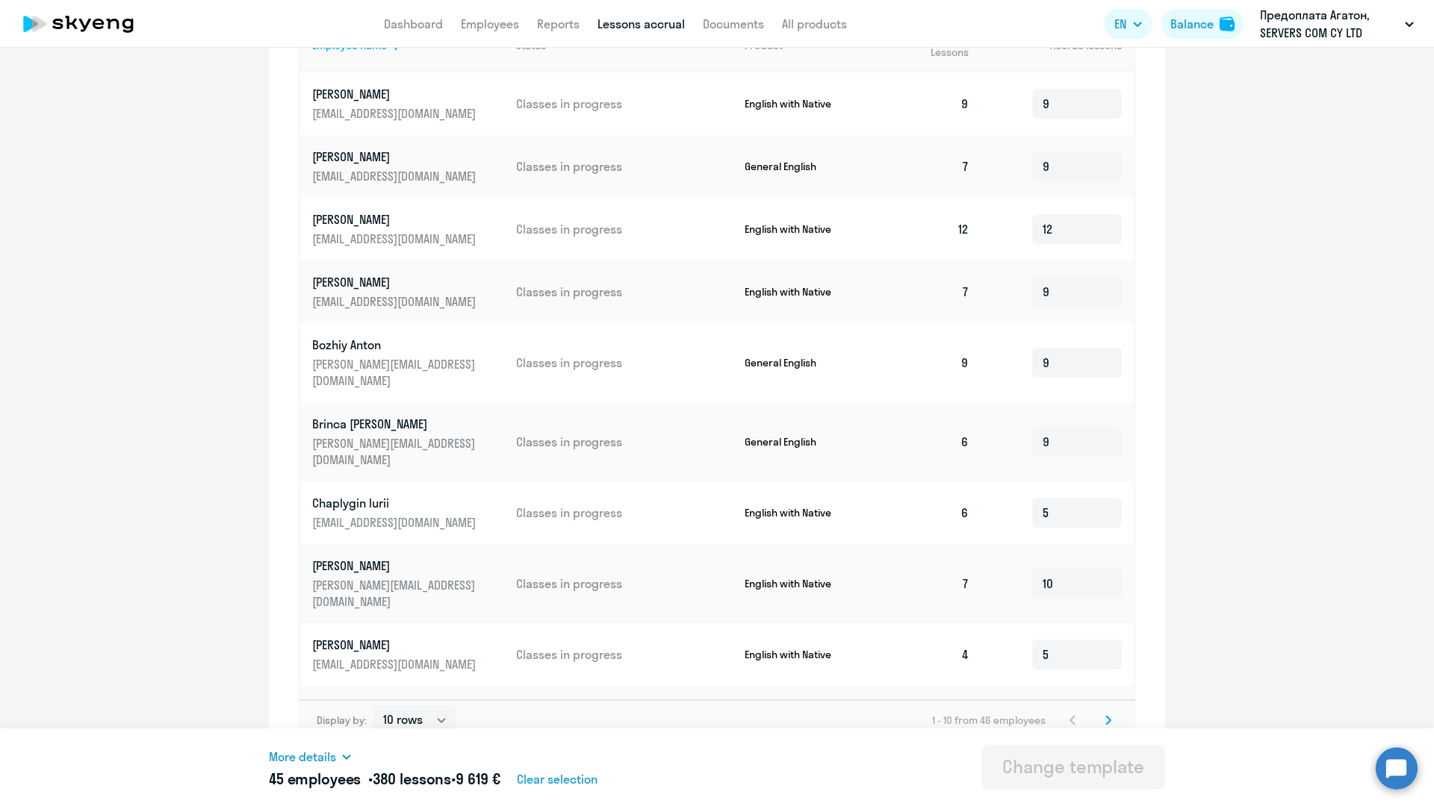
scroll to position [594, 0]
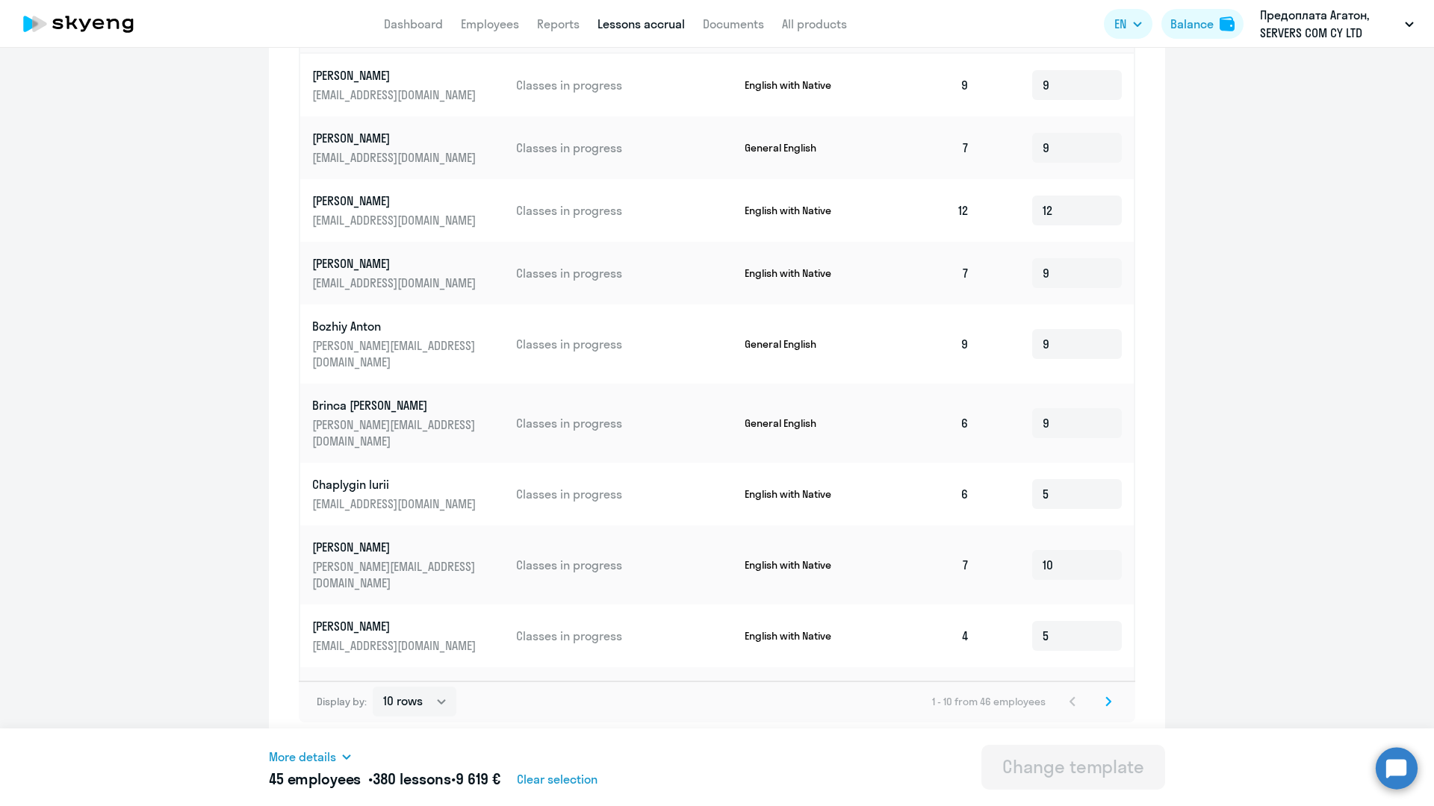
drag, startPoint x: 1104, startPoint y: 698, endPoint x: 1096, endPoint y: 691, distance: 10.6
click at [1097, 562] on svg-icon at bounding box center [1108, 702] width 18 height 18
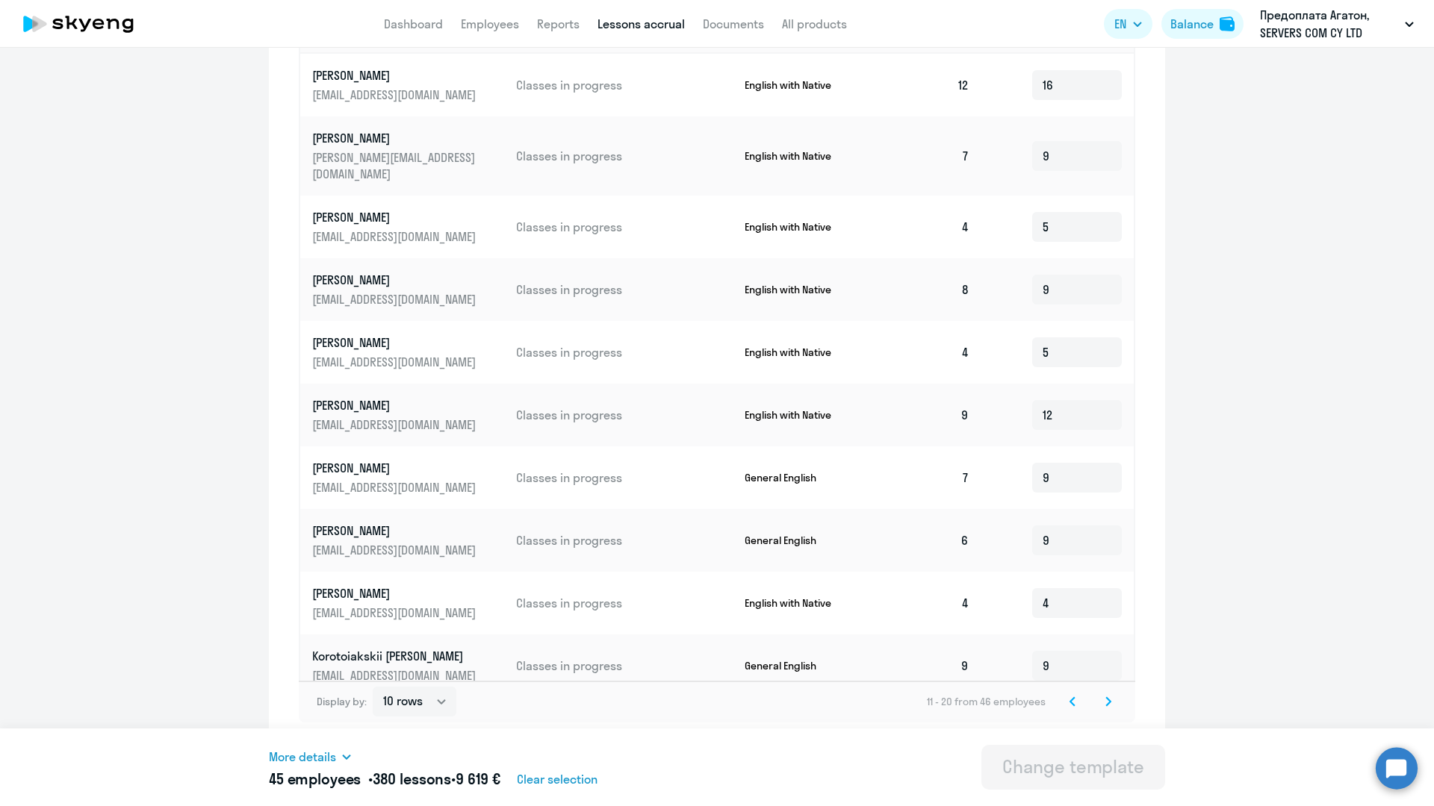
click at [1097, 562] on icon at bounding box center [1108, 702] width 6 height 10
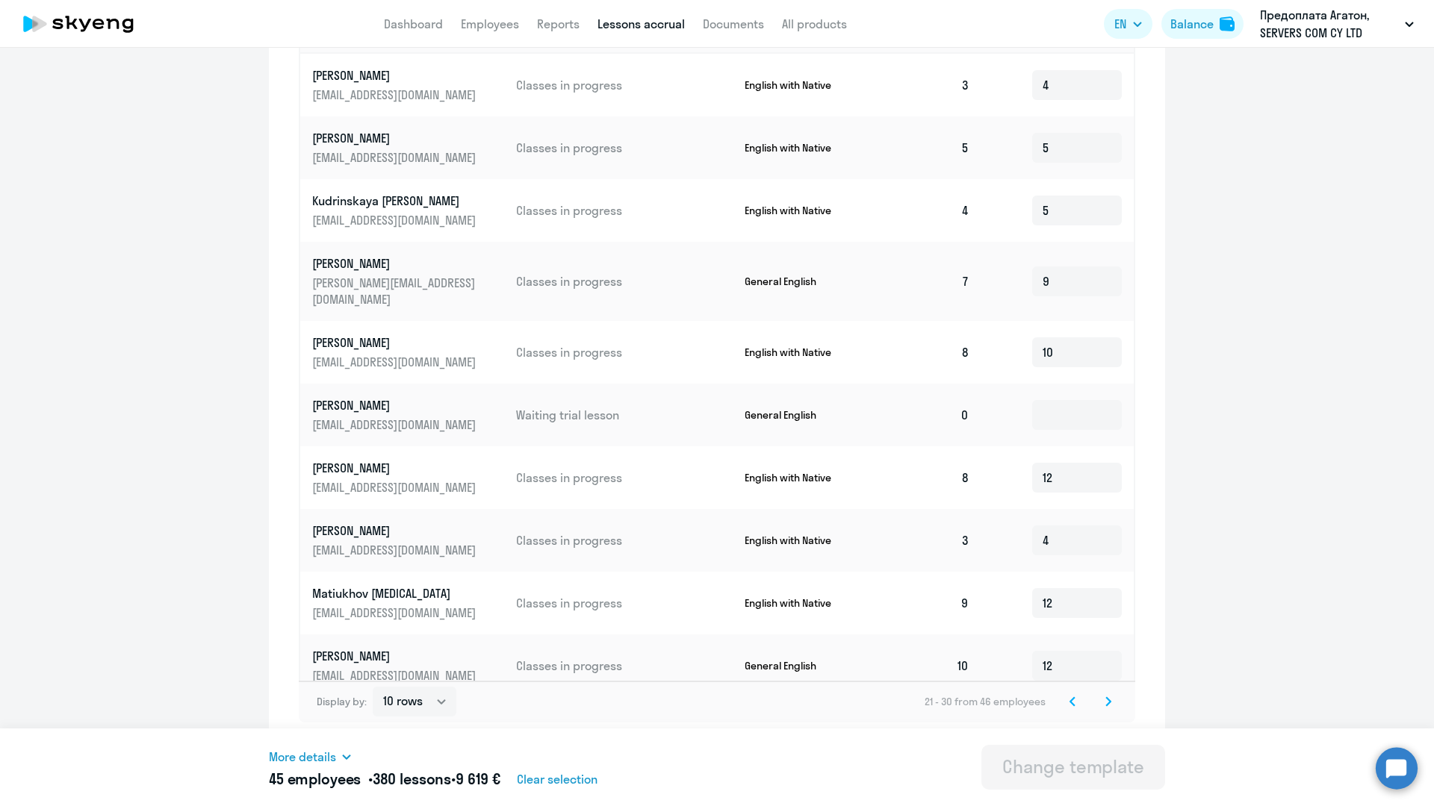
click at [352, 397] on p "Malkina Iuliia" at bounding box center [395, 405] width 167 height 16
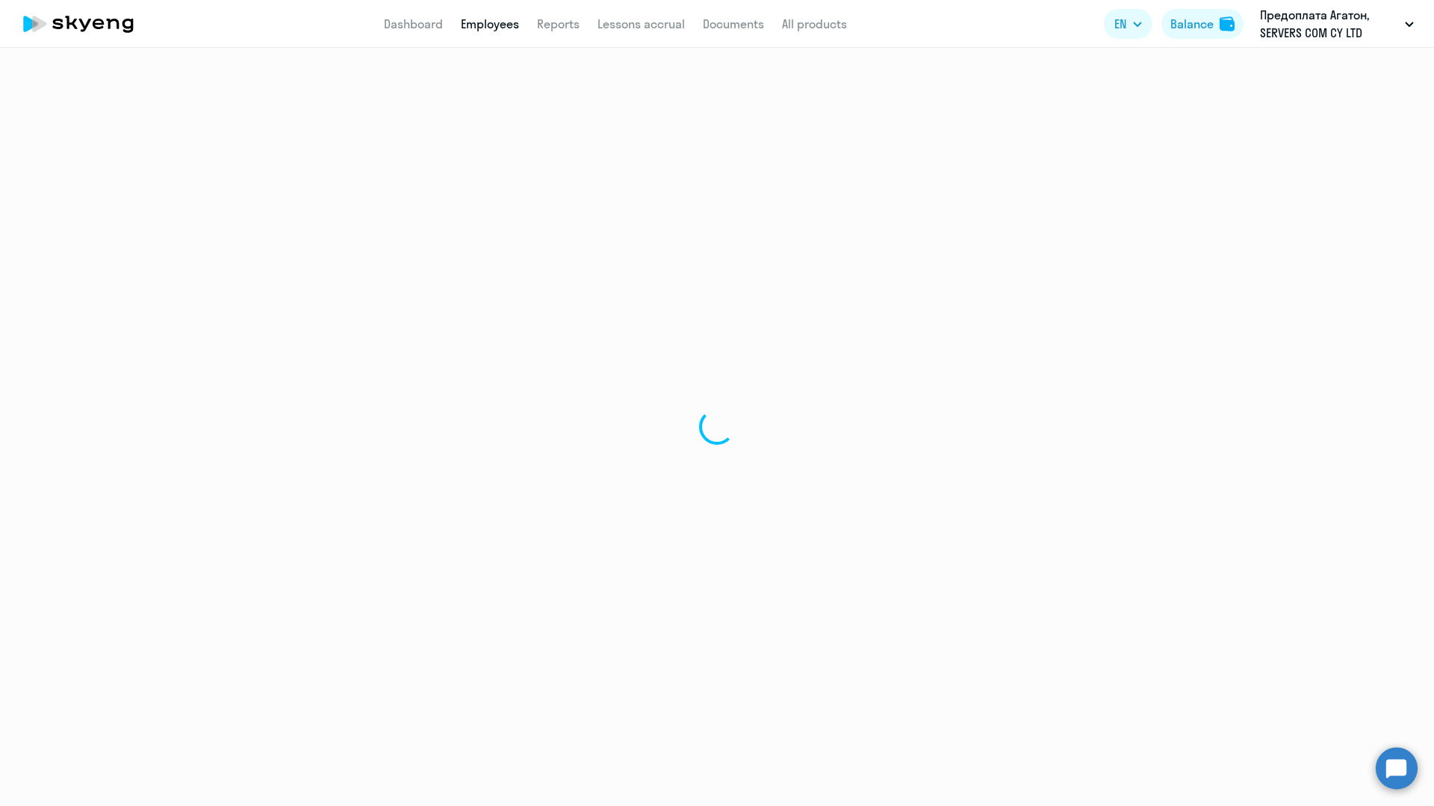
select select "english"
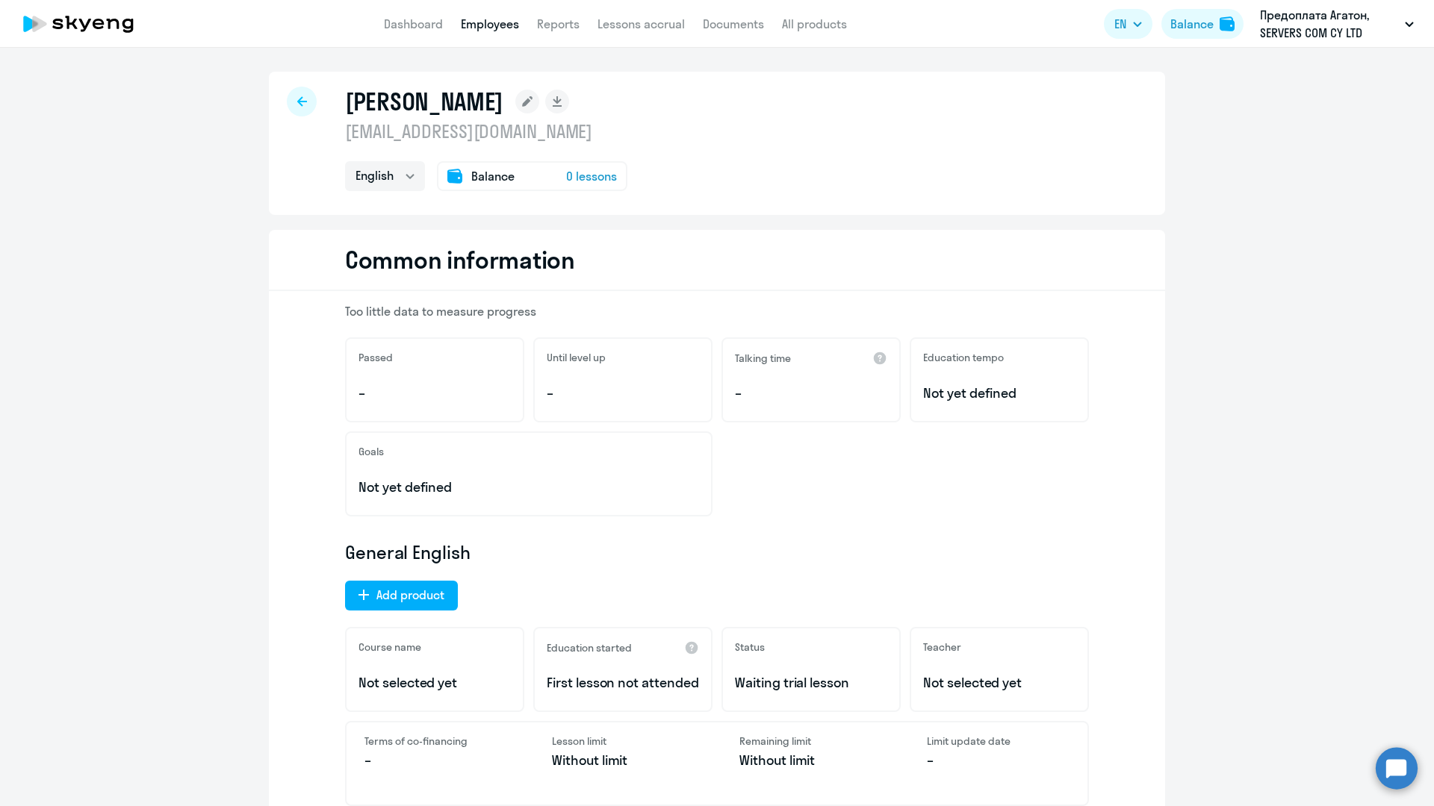
click at [305, 102] on icon at bounding box center [302, 101] width 10 height 10
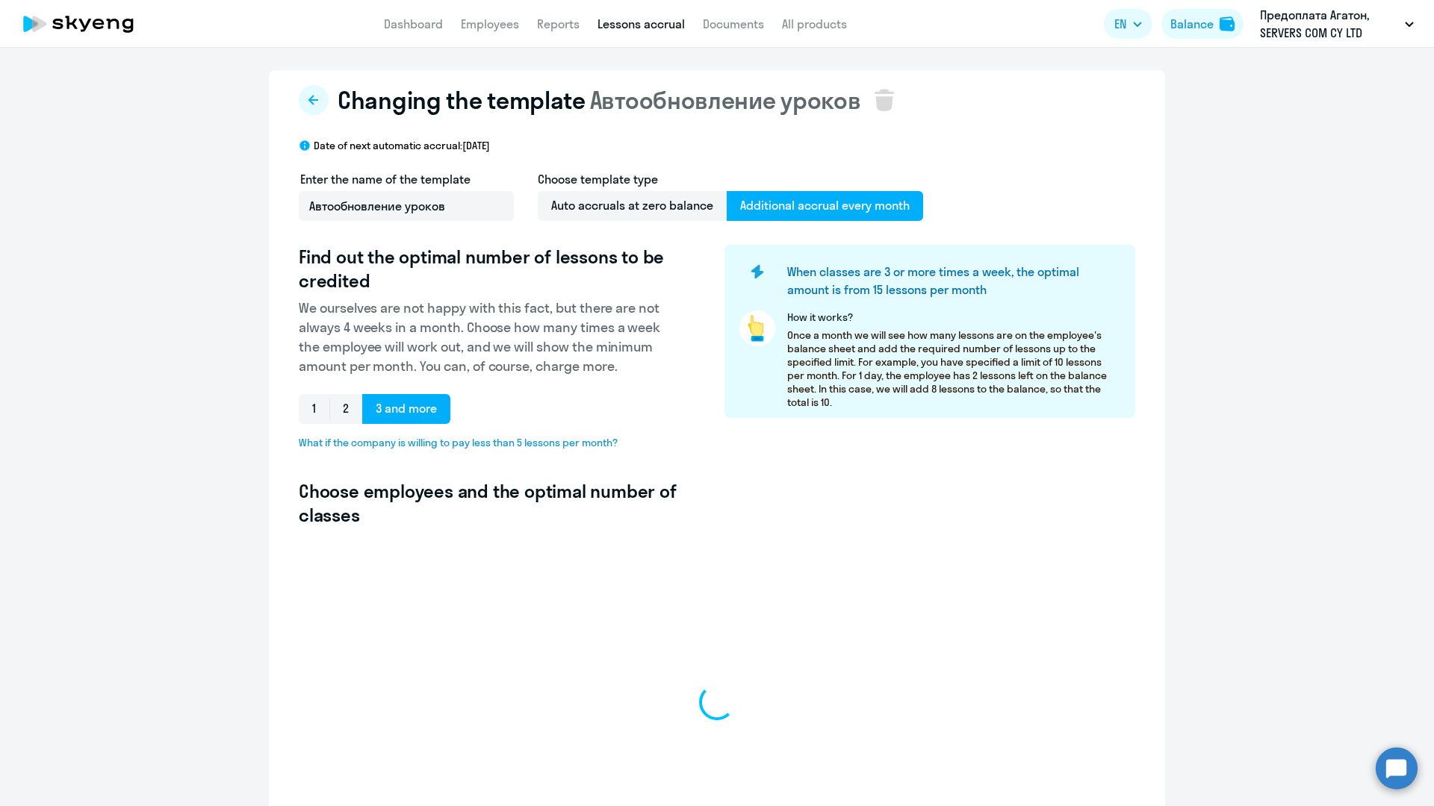
select select "10"
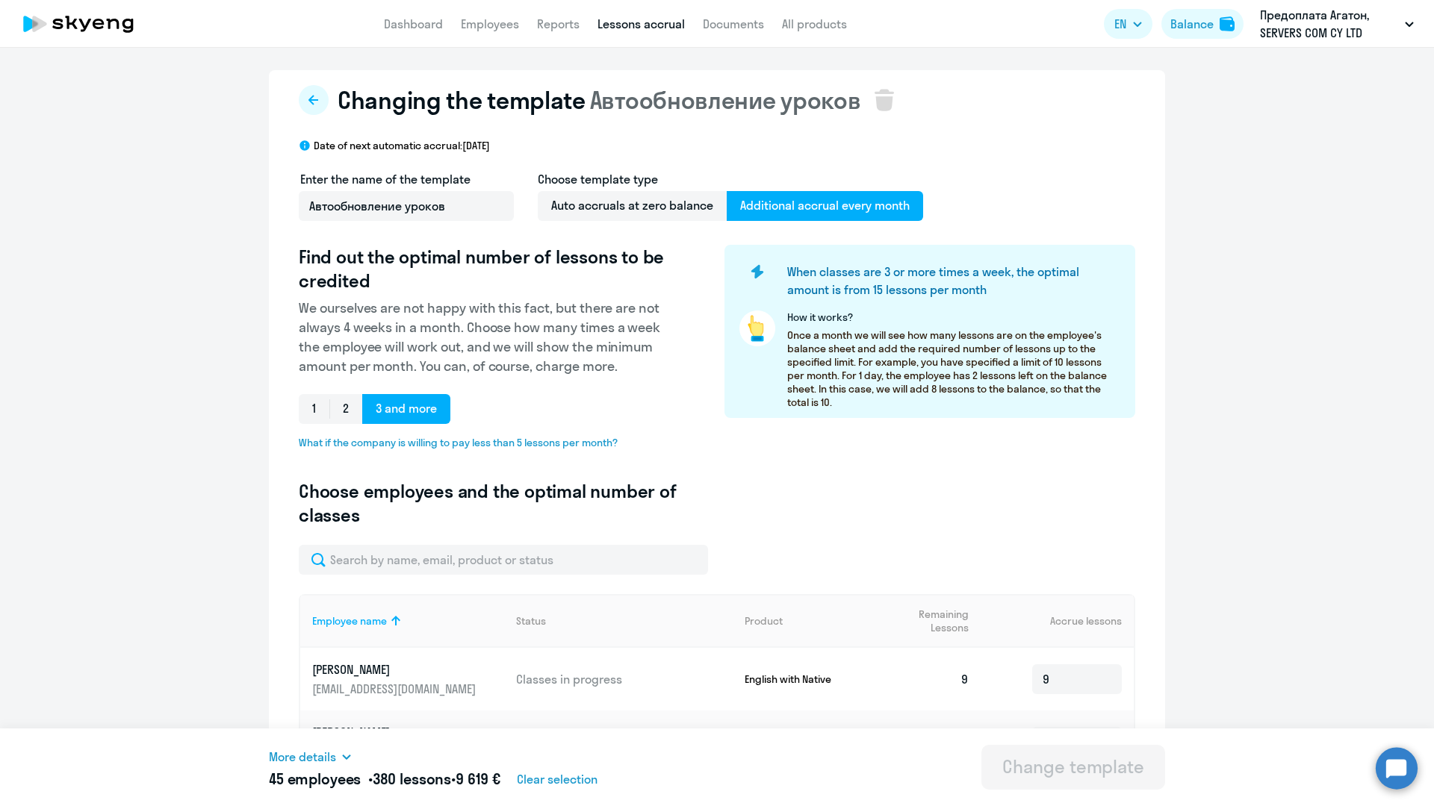
click at [305, 102] on button at bounding box center [314, 100] width 30 height 30
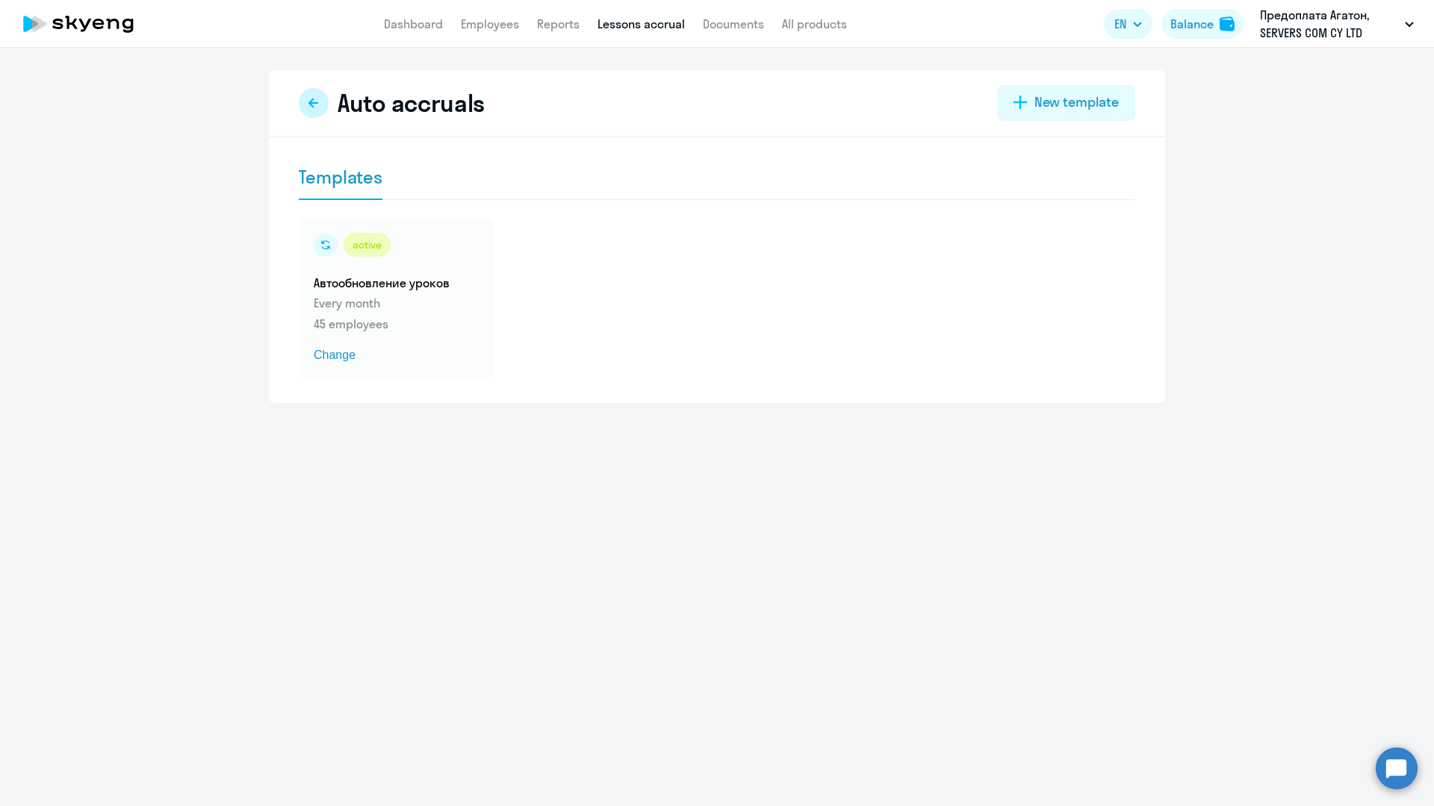
click at [317, 105] on icon at bounding box center [314, 103] width 12 height 12
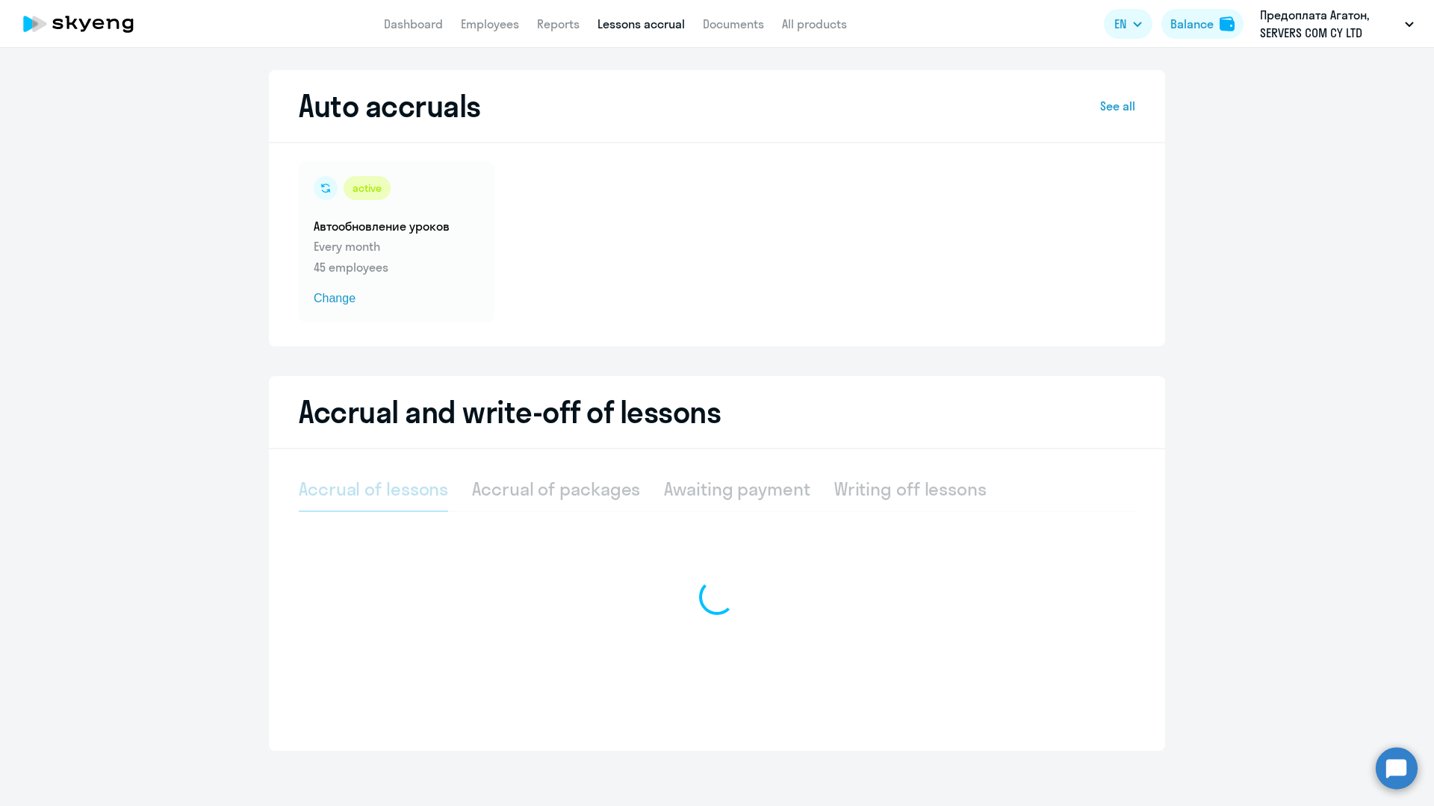
select select "10"
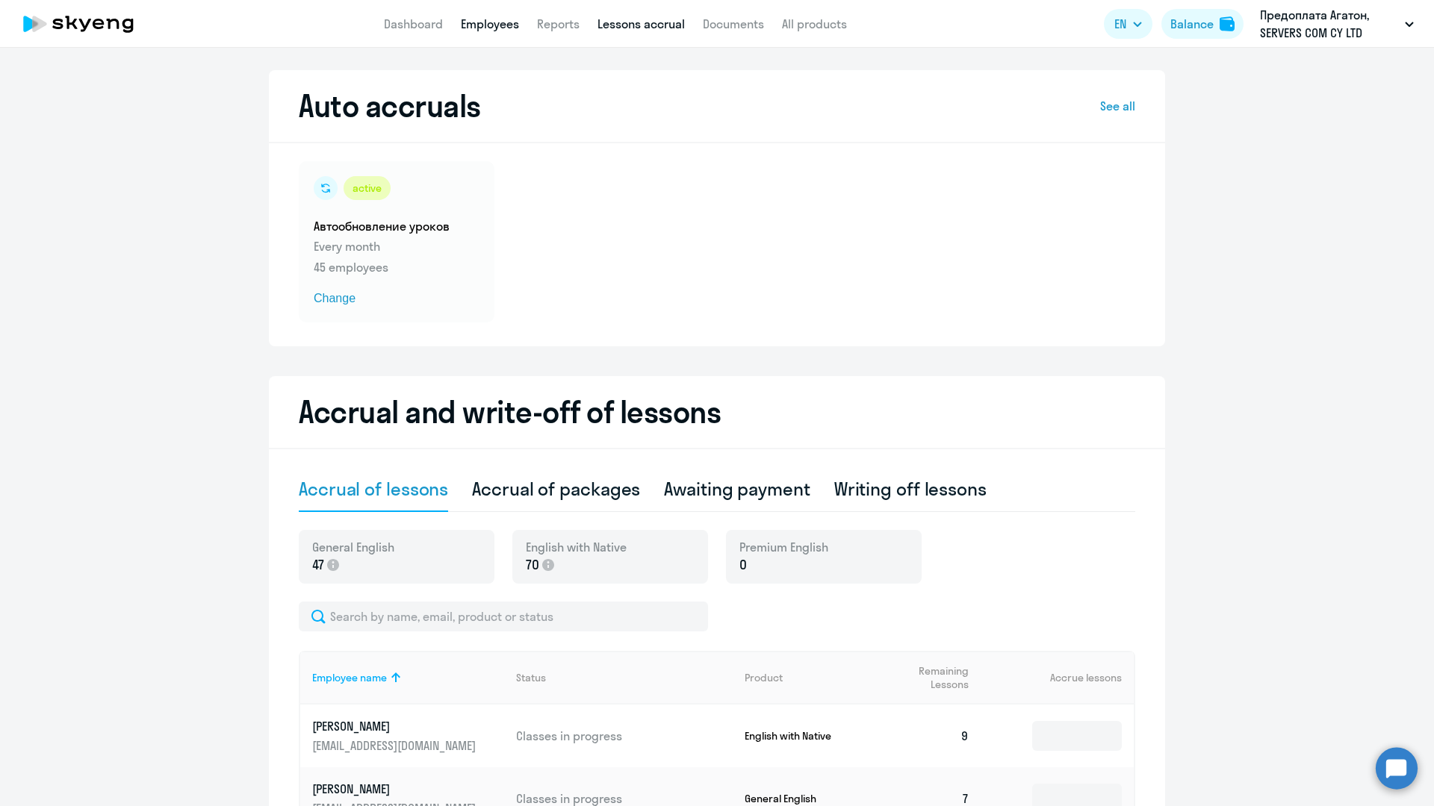
click at [491, 28] on link "Employees" at bounding box center [490, 23] width 58 height 15
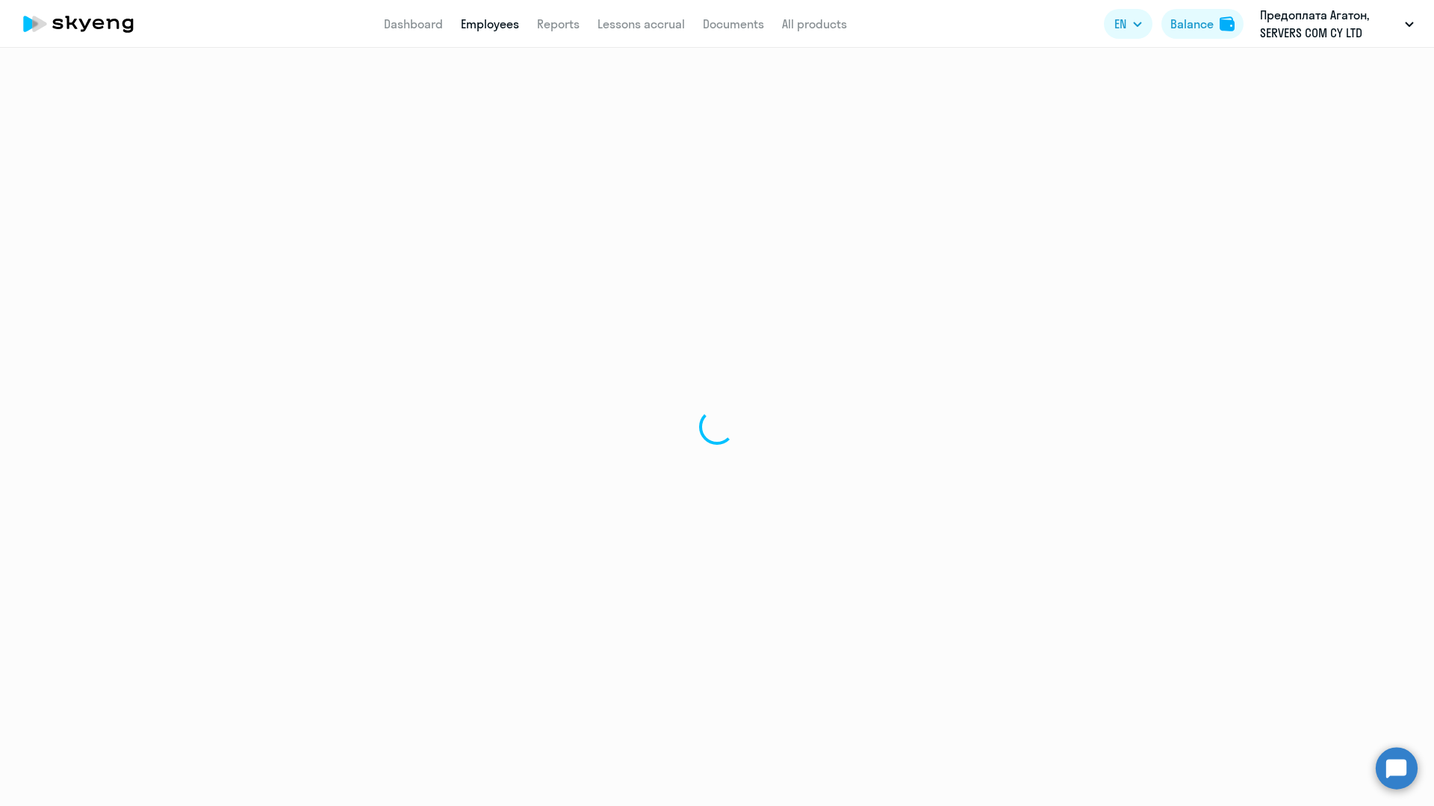
select select "30"
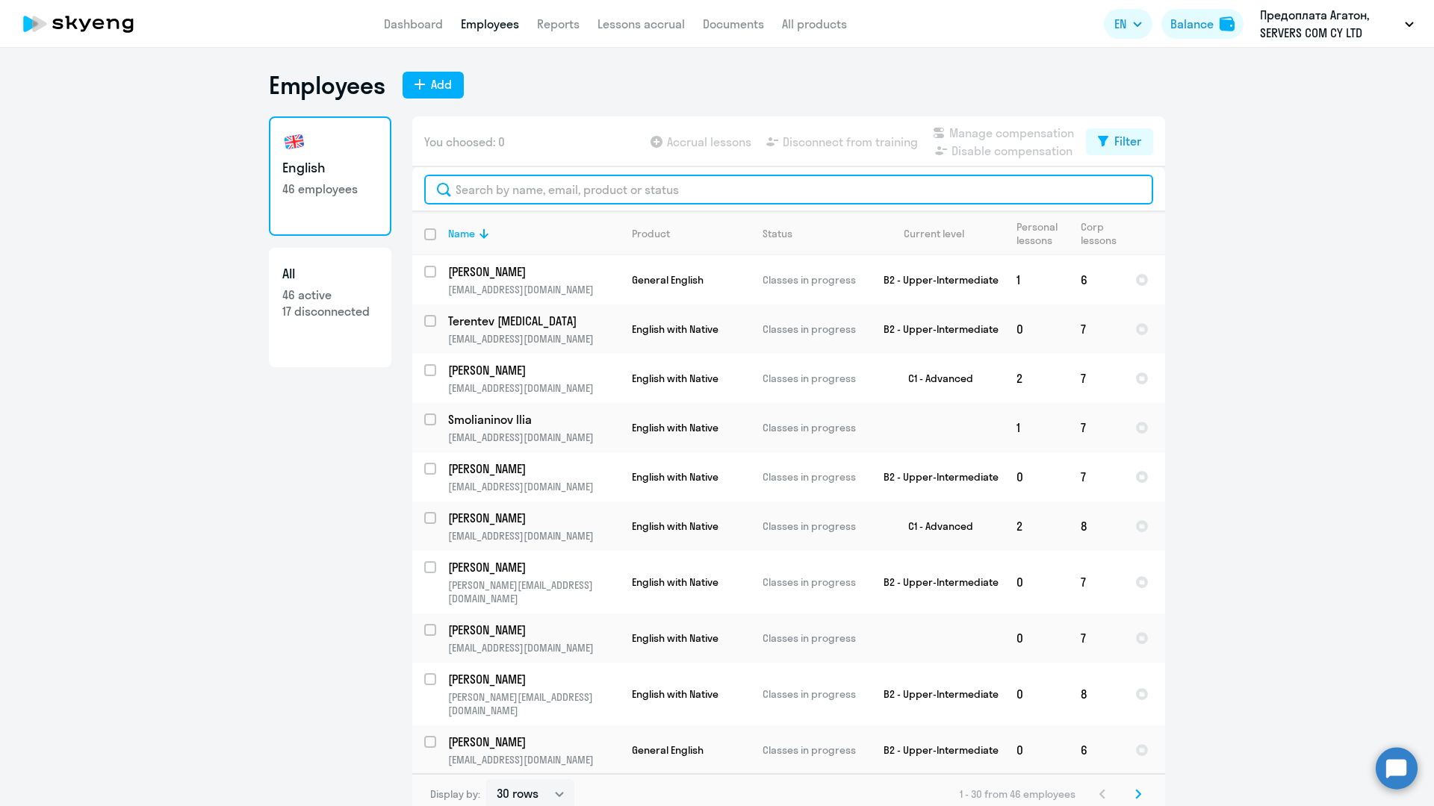
click at [523, 186] on input "text" at bounding box center [788, 190] width 729 height 30
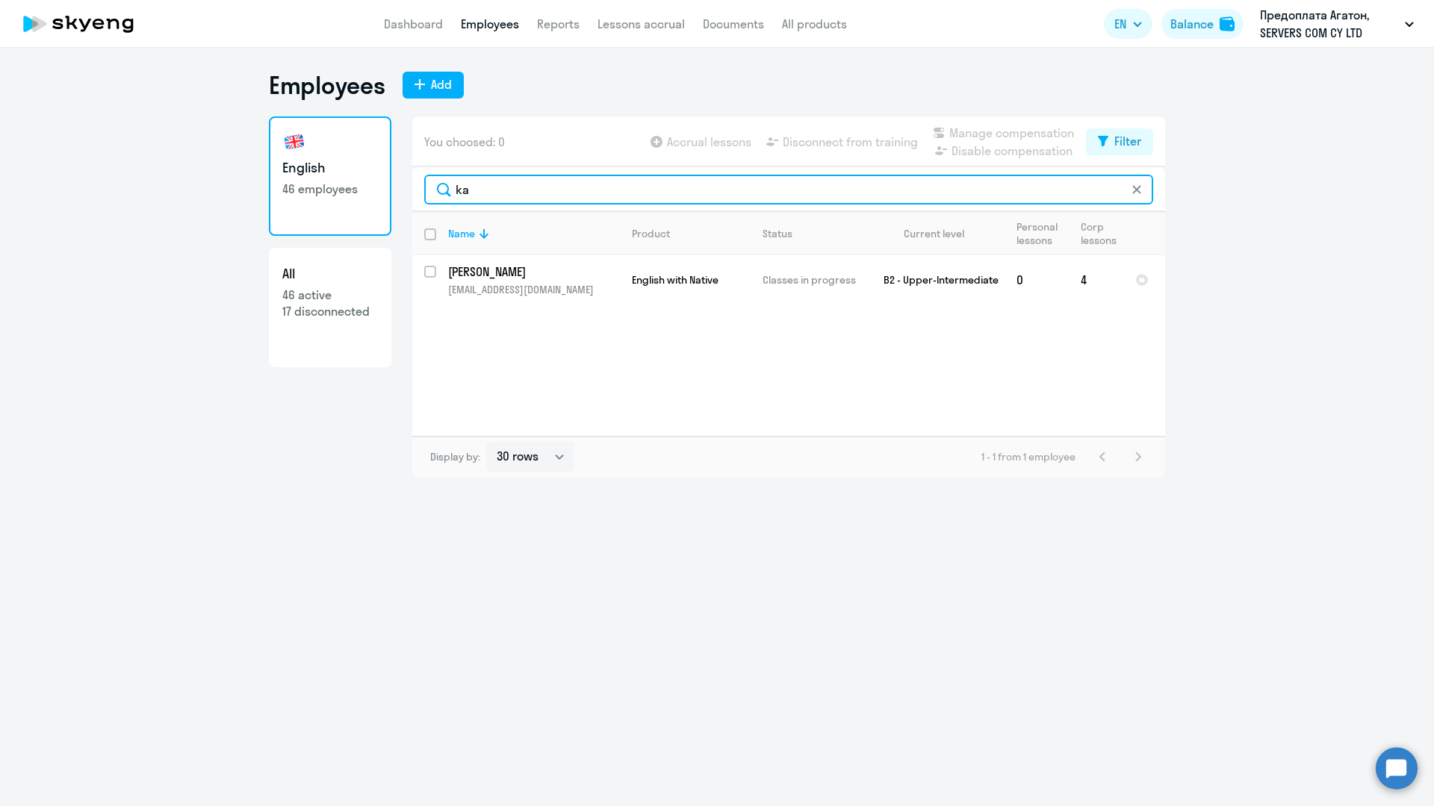
type input "k"
